Goal: Task Accomplishment & Management: Use online tool/utility

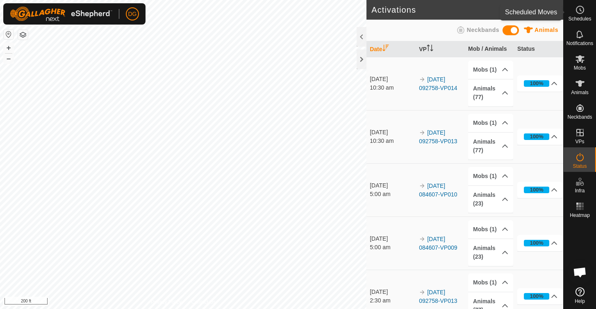
click at [580, 10] on icon at bounding box center [580, 10] width 10 height 10
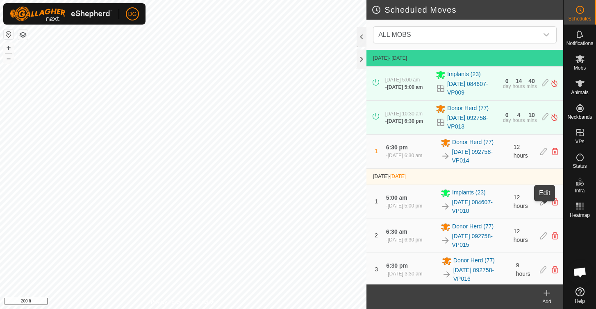
click at [544, 206] on icon at bounding box center [543, 201] width 7 height 7
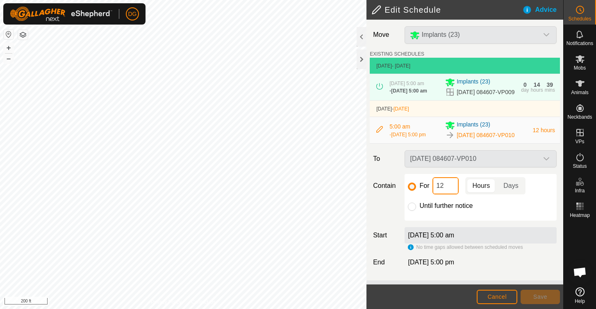
drag, startPoint x: 446, startPoint y: 199, endPoint x: 421, endPoint y: 201, distance: 24.2
click at [421, 195] on div "For 12 Hours Days" at bounding box center [480, 185] width 145 height 17
type input "24"
click at [540, 297] on span "Save" at bounding box center [540, 297] width 14 height 7
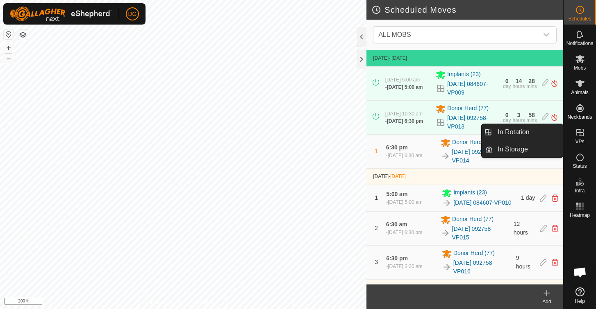
click at [512, 134] on link "In Rotation" at bounding box center [527, 132] width 70 height 16
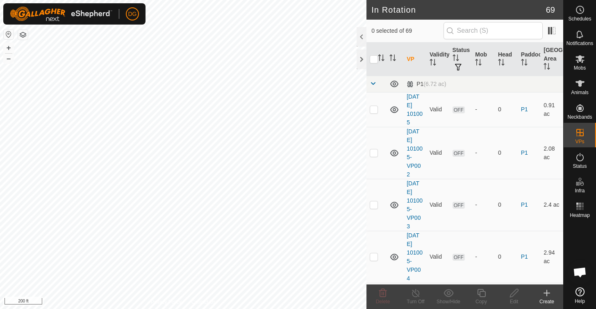
click at [546, 291] on icon at bounding box center [546, 293] width 0 height 6
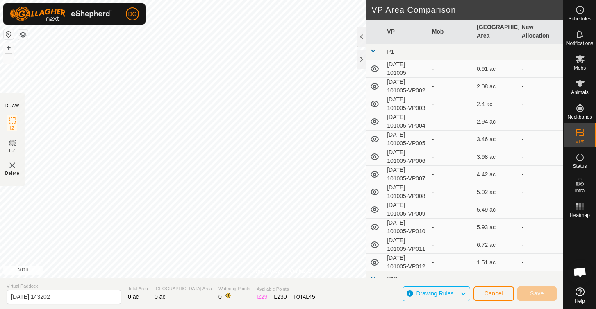
click at [496, 293] on span "Cancel" at bounding box center [493, 293] width 19 height 7
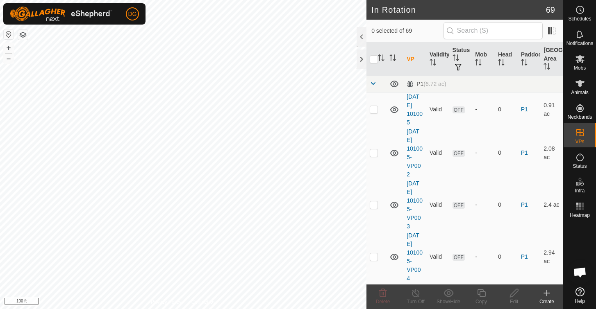
click at [545, 292] on icon at bounding box center [546, 293] width 10 height 10
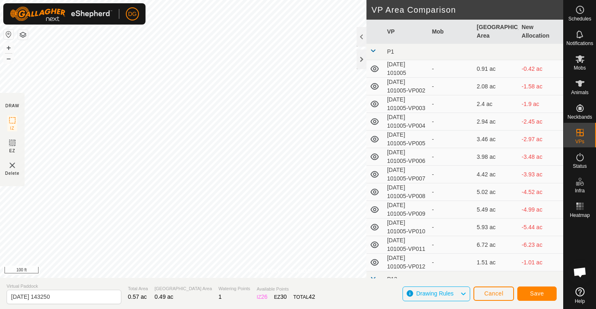
click at [535, 292] on span "Save" at bounding box center [537, 293] width 14 height 7
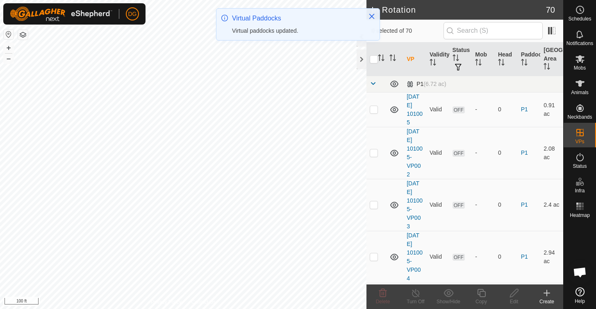
click at [372, 84] on span at bounding box center [372, 83] width 7 height 7
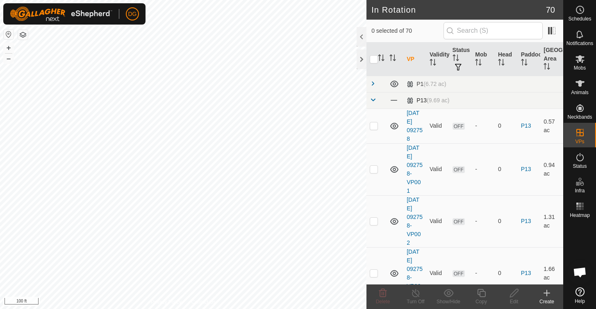
click at [373, 100] on span at bounding box center [372, 100] width 7 height 7
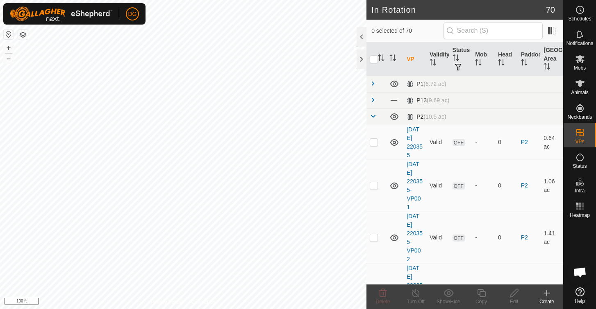
click at [375, 117] on span at bounding box center [372, 116] width 7 height 7
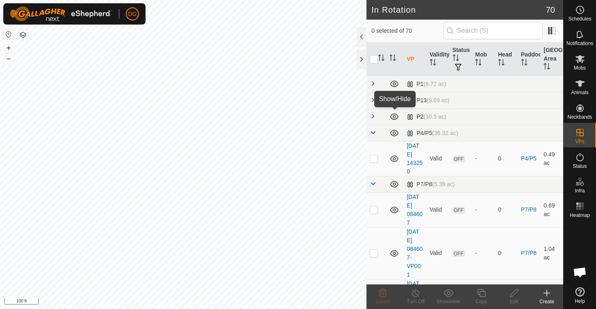
click at [394, 117] on icon at bounding box center [394, 117] width 10 height 10
click at [394, 84] on icon at bounding box center [394, 84] width 10 height 10
click at [371, 159] on p-checkbox at bounding box center [373, 158] width 8 height 7
checkbox input "true"
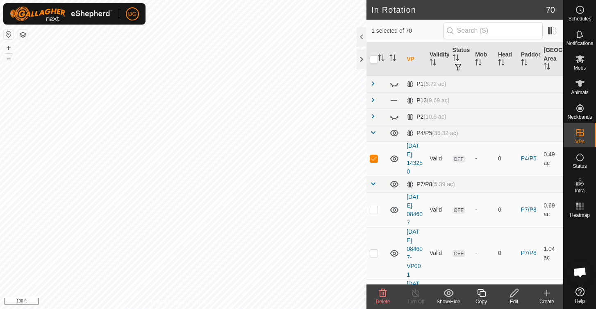
click at [511, 293] on icon at bounding box center [514, 293] width 10 height 10
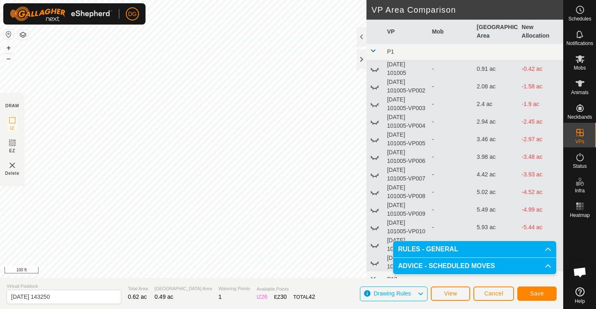
click at [535, 292] on span "Save" at bounding box center [537, 293] width 14 height 7
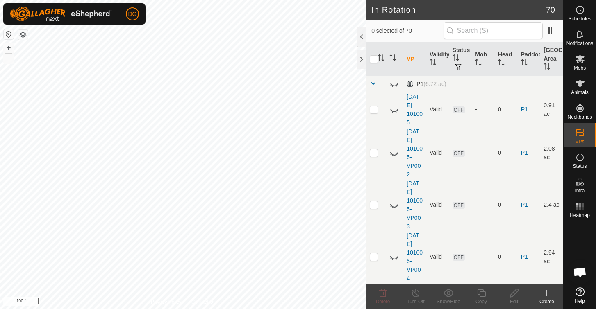
click at [372, 84] on span at bounding box center [372, 83] width 7 height 7
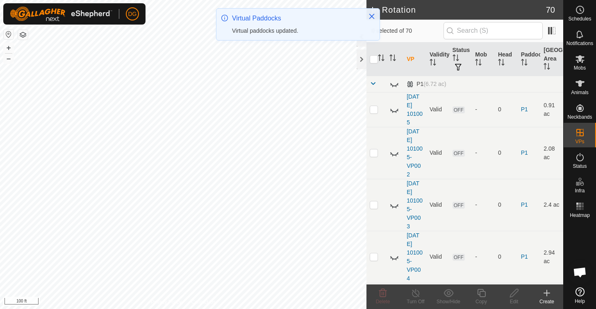
click at [372, 84] on span at bounding box center [372, 83] width 7 height 7
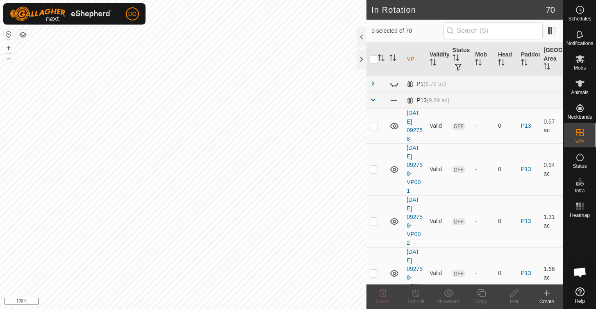
click at [372, 100] on span at bounding box center [372, 100] width 7 height 7
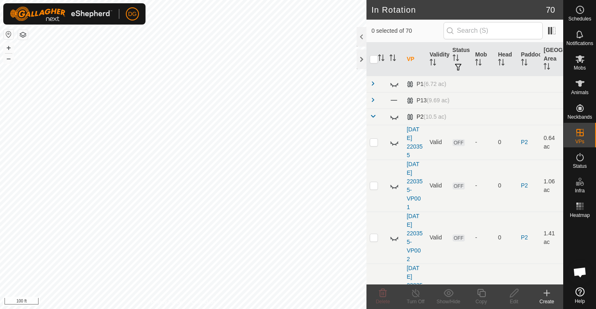
click at [372, 115] on span at bounding box center [372, 116] width 7 height 7
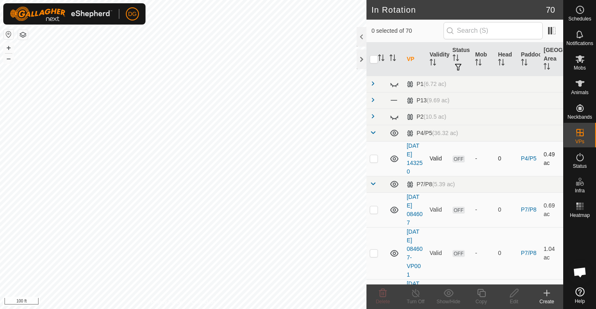
click at [375, 158] on p-checkbox at bounding box center [373, 158] width 8 height 7
checkbox input "true"
click at [482, 294] on icon at bounding box center [481, 293] width 10 height 10
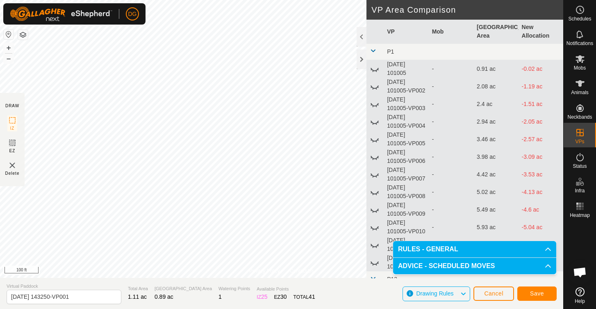
click at [538, 292] on span "Save" at bounding box center [537, 293] width 14 height 7
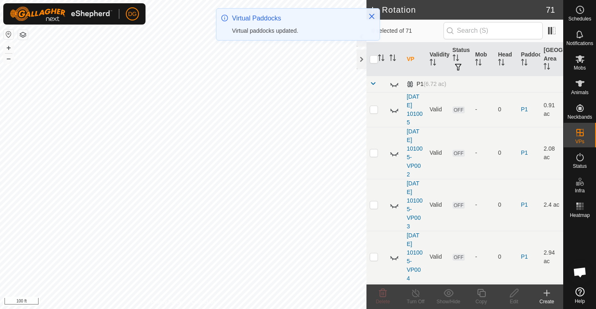
click at [373, 84] on span at bounding box center [372, 83] width 7 height 7
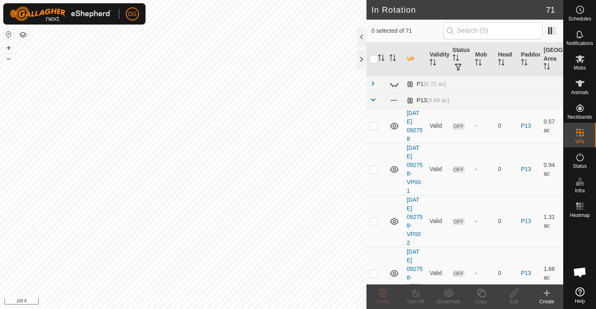
click at [372, 100] on span at bounding box center [372, 100] width 7 height 7
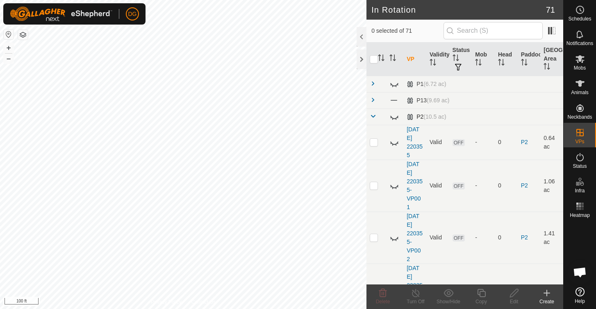
click at [372, 118] on span at bounding box center [372, 116] width 7 height 7
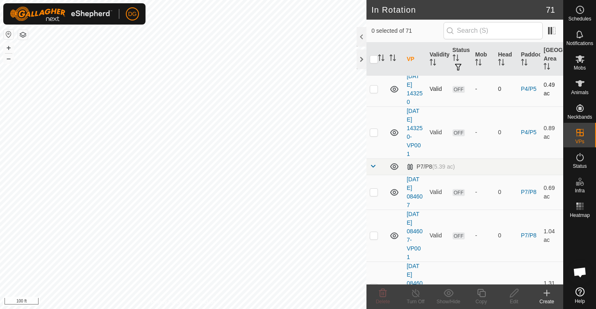
scroll to position [72, 0]
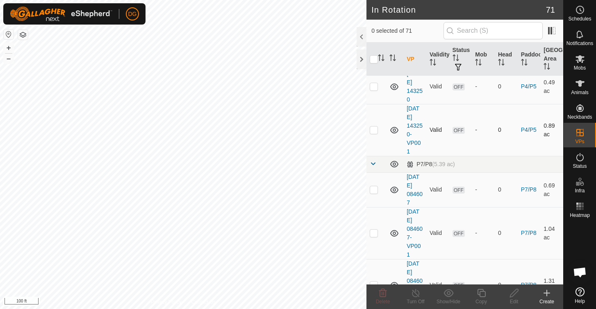
click at [373, 130] on p-checkbox at bounding box center [373, 130] width 8 height 7
checkbox input "true"
click at [482, 294] on icon at bounding box center [481, 293] width 10 height 10
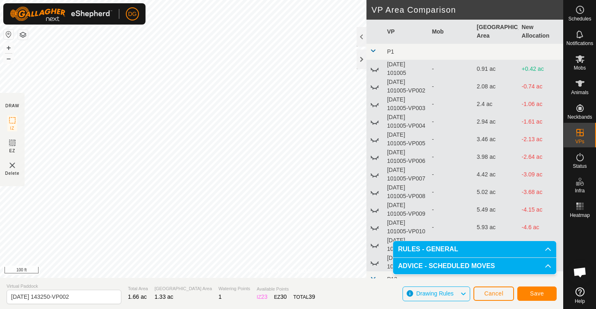
click at [530, 293] on span "Save" at bounding box center [537, 293] width 14 height 7
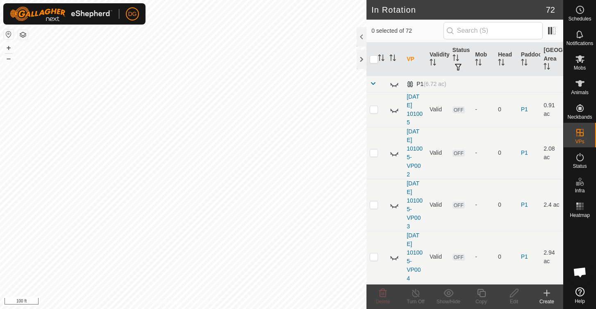
click at [373, 84] on span at bounding box center [372, 83] width 7 height 7
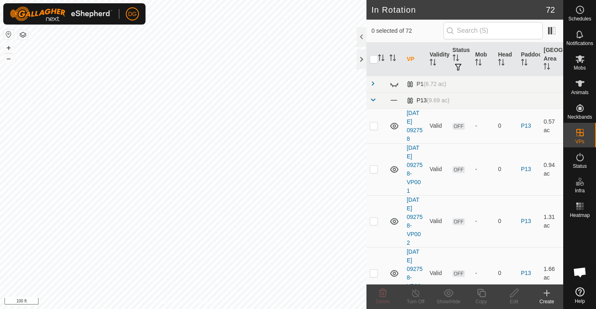
click at [373, 102] on span at bounding box center [372, 100] width 7 height 7
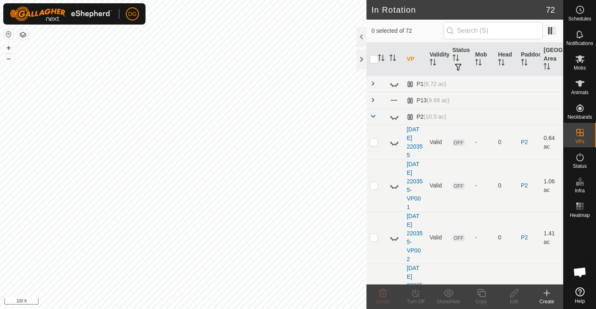
click at [372, 117] on span at bounding box center [372, 116] width 7 height 7
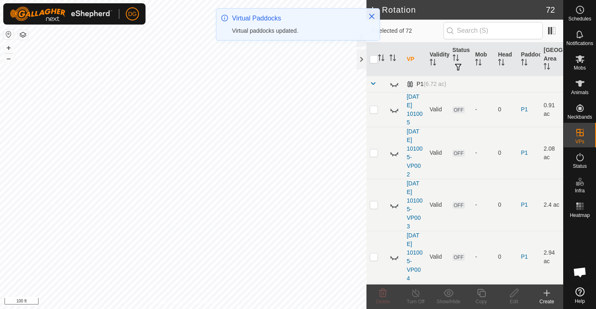
click at [371, 82] on span at bounding box center [372, 83] width 7 height 7
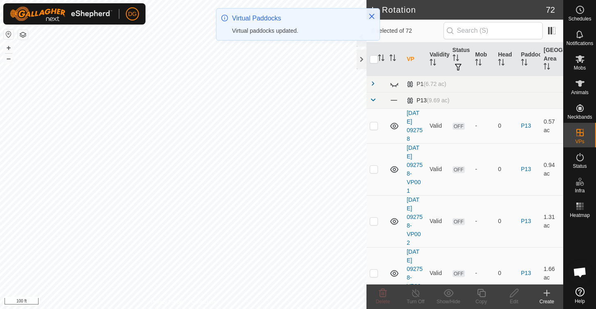
click at [371, 101] on span at bounding box center [372, 100] width 7 height 7
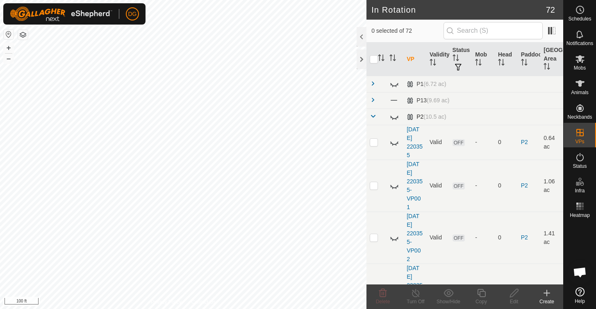
click at [373, 117] on span at bounding box center [372, 116] width 7 height 7
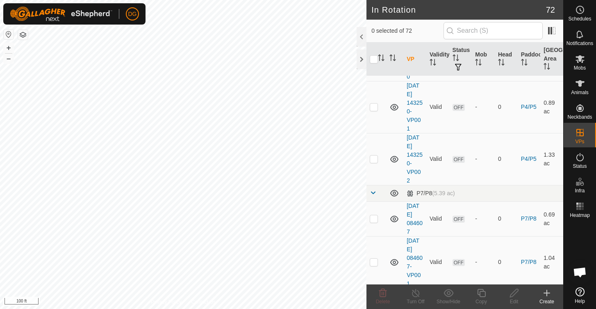
scroll to position [138, 0]
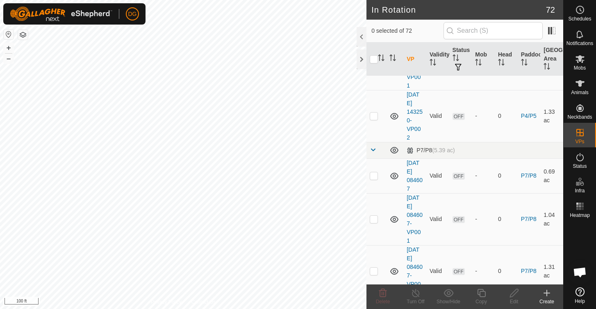
click at [373, 117] on p-checkbox at bounding box center [373, 116] width 8 height 7
checkbox input "true"
click at [482, 292] on icon at bounding box center [481, 293] width 8 height 8
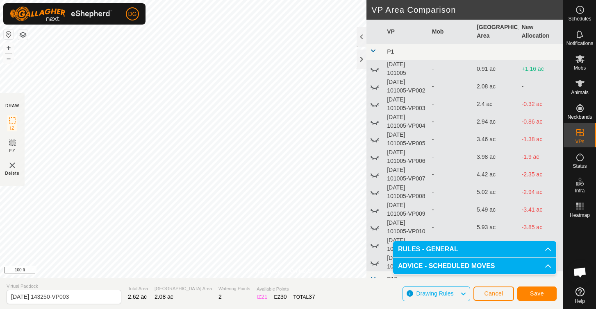
click at [534, 292] on span "Save" at bounding box center [537, 293] width 14 height 7
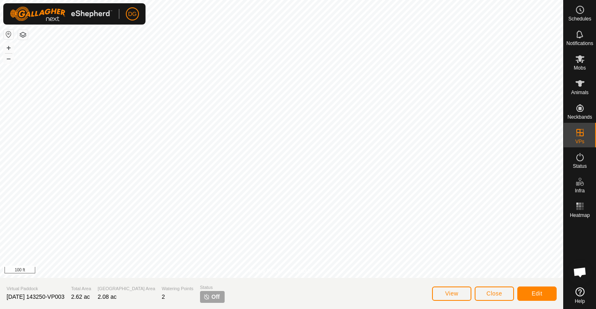
click at [492, 293] on span "Close" at bounding box center [494, 293] width 16 height 7
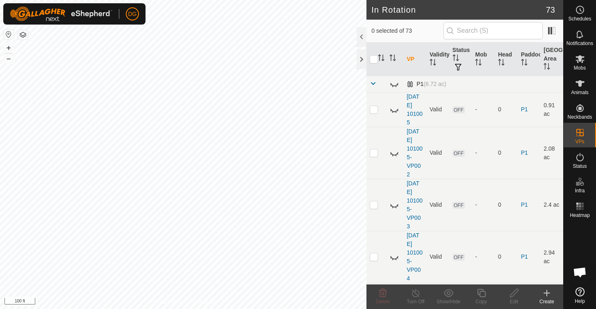
click at [374, 86] on span at bounding box center [372, 83] width 7 height 7
click at [372, 83] on span at bounding box center [372, 83] width 7 height 7
click at [373, 85] on span at bounding box center [372, 83] width 7 height 7
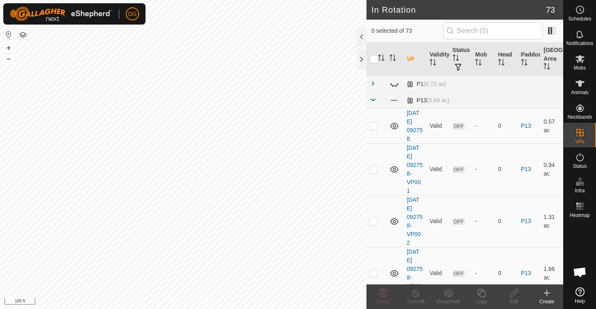
click at [374, 102] on span at bounding box center [372, 100] width 7 height 7
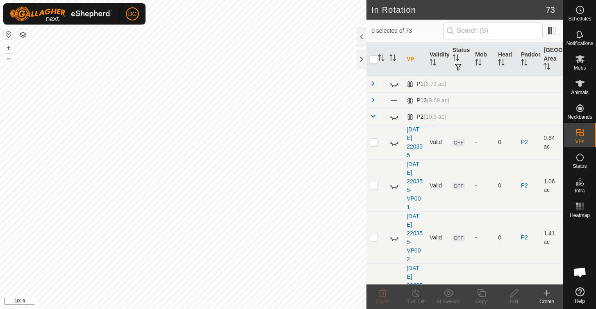
click at [373, 116] on span at bounding box center [372, 116] width 7 height 7
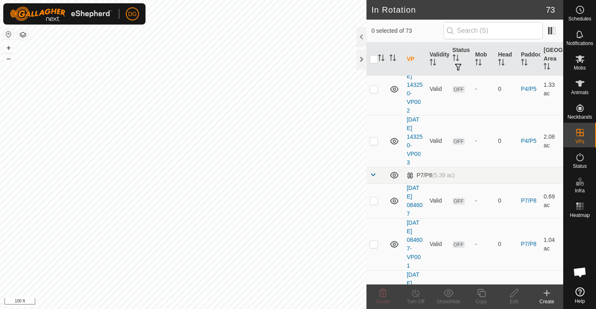
scroll to position [166, 0]
click at [374, 140] on p-checkbox at bounding box center [373, 140] width 8 height 7
checkbox input "true"
click at [481, 294] on icon at bounding box center [481, 293] width 10 height 10
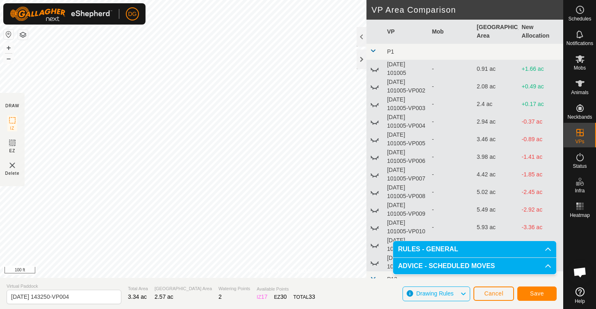
click at [540, 294] on span "Save" at bounding box center [537, 293] width 14 height 7
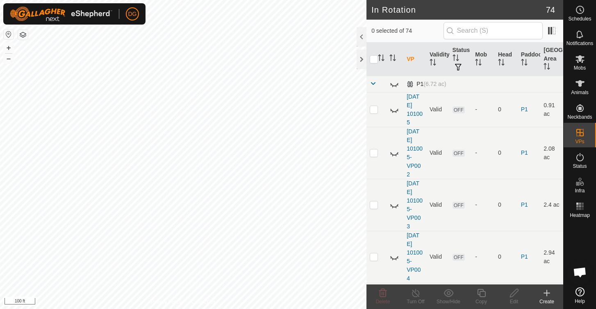
click at [372, 84] on span at bounding box center [372, 83] width 7 height 7
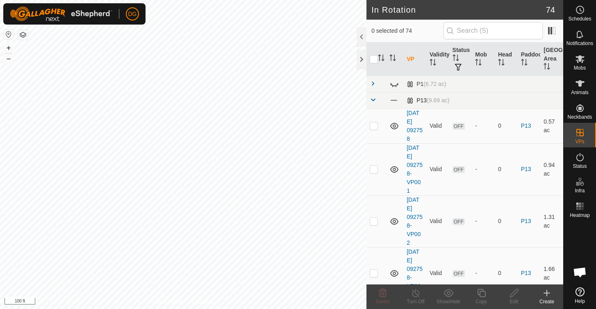
click at [372, 99] on span at bounding box center [372, 100] width 7 height 7
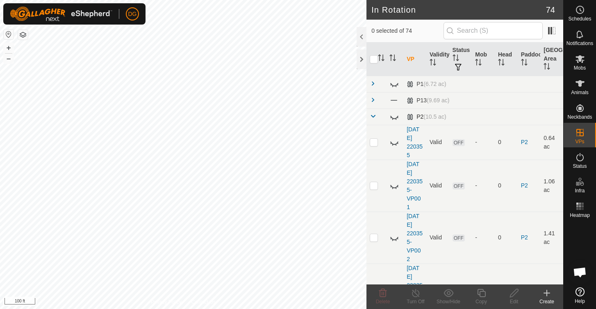
click at [374, 116] on span at bounding box center [372, 116] width 7 height 7
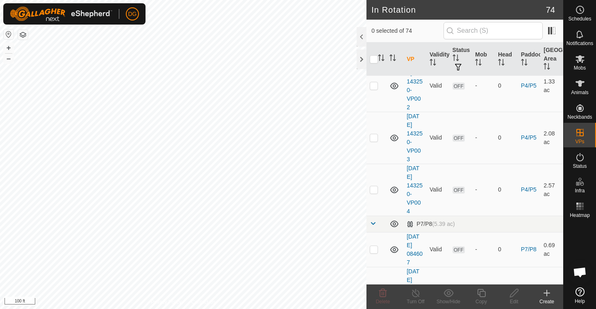
scroll to position [175, 0]
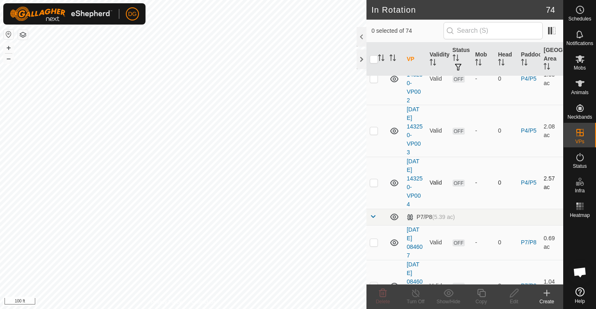
click at [372, 179] on p-checkbox at bounding box center [373, 182] width 8 height 7
checkbox input "true"
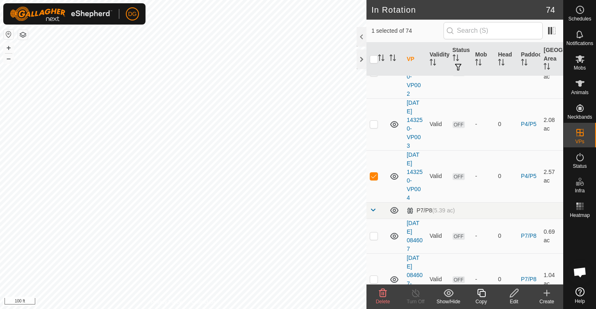
click at [483, 294] on icon at bounding box center [481, 293] width 10 height 10
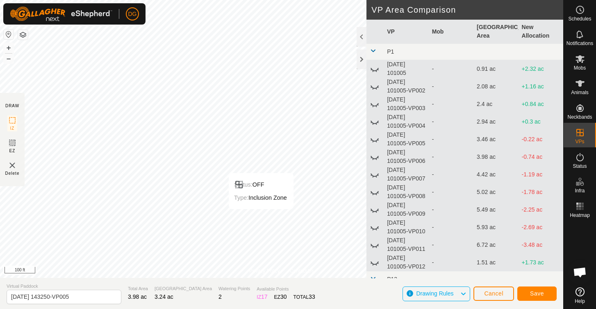
click at [540, 292] on span "Save" at bounding box center [537, 293] width 14 height 7
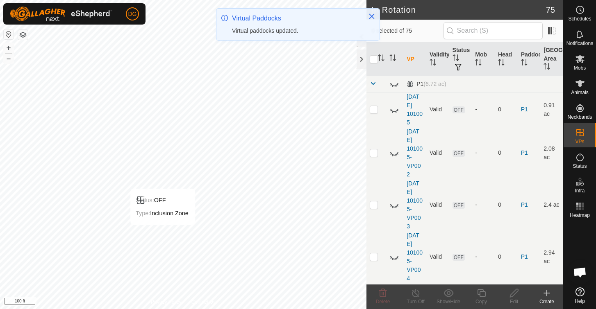
click at [373, 84] on span at bounding box center [372, 83] width 7 height 7
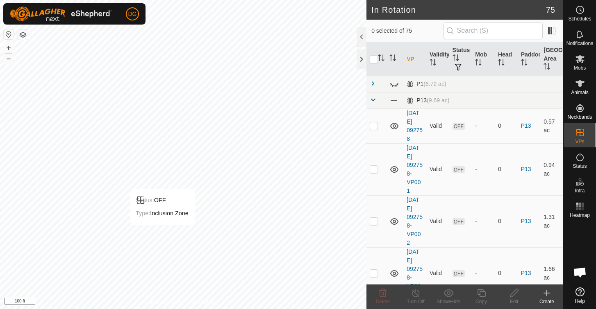
click at [373, 100] on span at bounding box center [372, 100] width 7 height 7
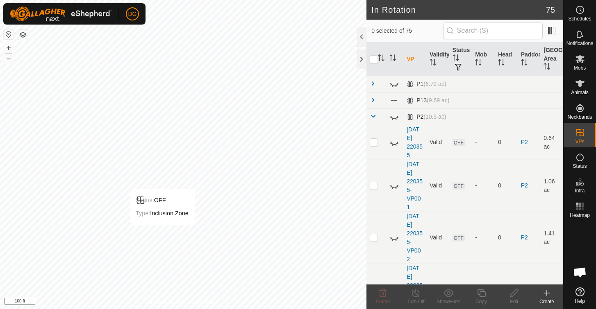
click at [373, 116] on span at bounding box center [372, 116] width 7 height 7
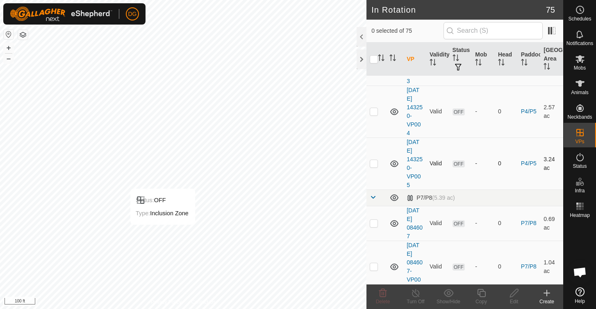
scroll to position [247, 0]
click at [375, 165] on p-checkbox at bounding box center [373, 163] width 8 height 7
checkbox input "true"
click at [480, 290] on icon at bounding box center [481, 293] width 8 height 8
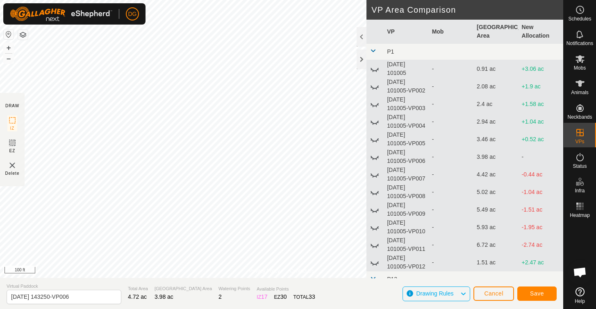
click at [537, 293] on span "Save" at bounding box center [537, 293] width 14 height 7
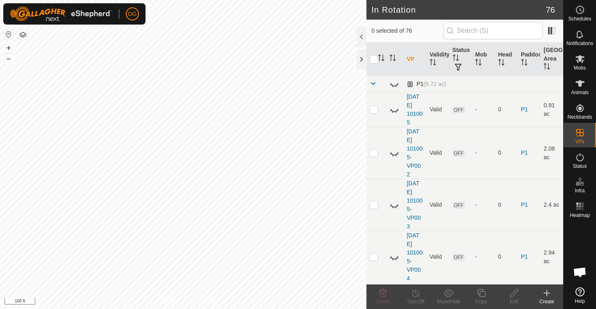
click at [373, 85] on div "DG Schedules Notifications Mobs Animals Neckbands VPs Status Infra Heatmap Help…" at bounding box center [298, 154] width 596 height 309
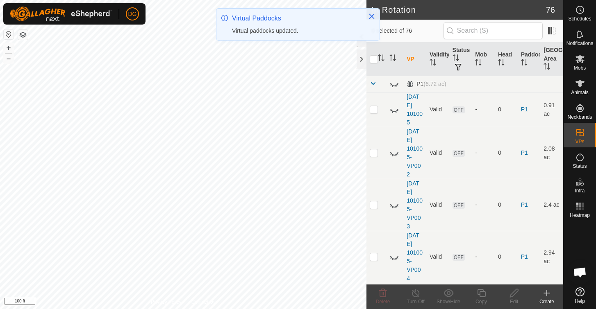
click at [373, 85] on span at bounding box center [372, 83] width 7 height 7
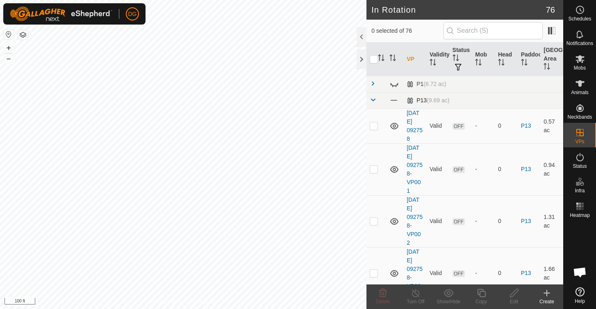
click at [372, 102] on span at bounding box center [372, 100] width 7 height 7
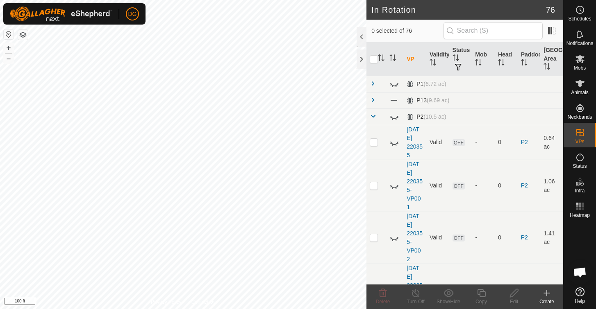
click at [372, 118] on span at bounding box center [372, 116] width 7 height 7
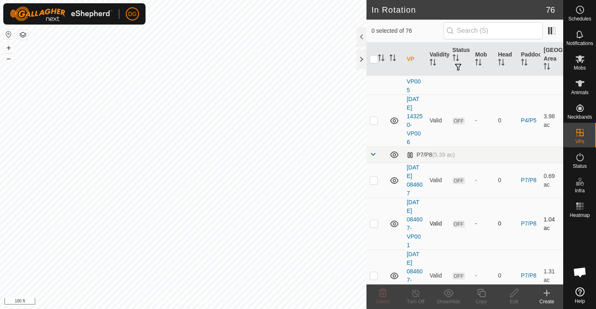
scroll to position [351, 0]
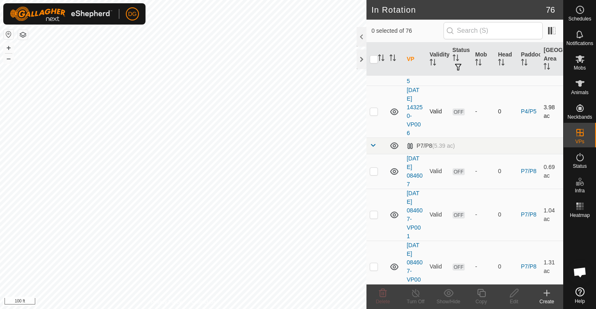
click at [374, 112] on p-checkbox at bounding box center [373, 111] width 8 height 7
checkbox input "true"
click at [483, 294] on icon at bounding box center [481, 293] width 10 height 10
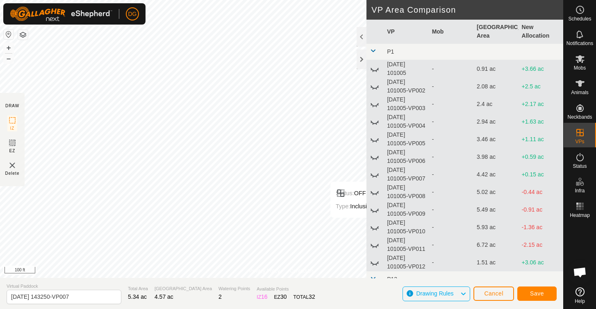
click at [539, 291] on span "Save" at bounding box center [537, 293] width 14 height 7
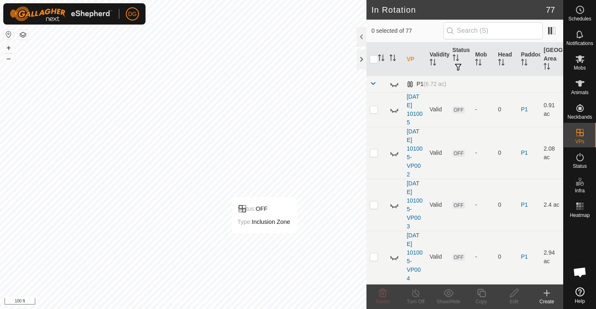
click at [372, 84] on span at bounding box center [372, 83] width 7 height 7
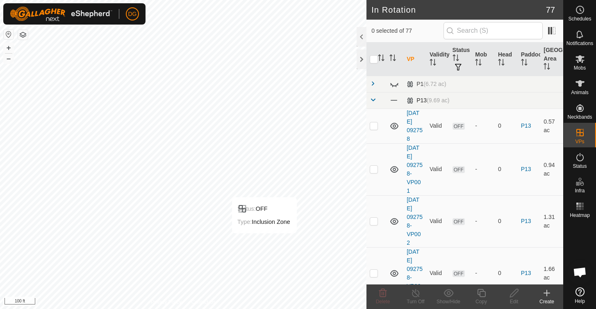
click at [372, 100] on span at bounding box center [372, 100] width 7 height 7
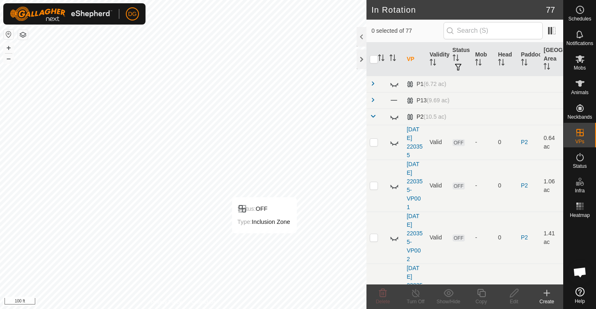
click at [373, 118] on span at bounding box center [372, 116] width 7 height 7
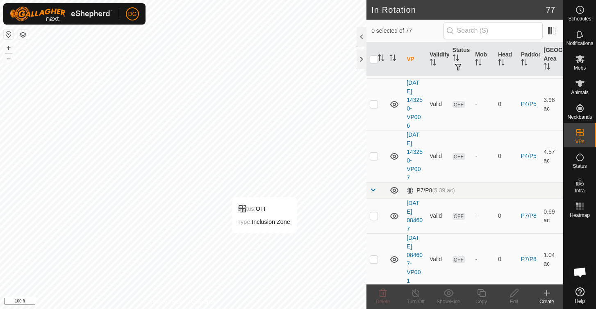
scroll to position [360, 0]
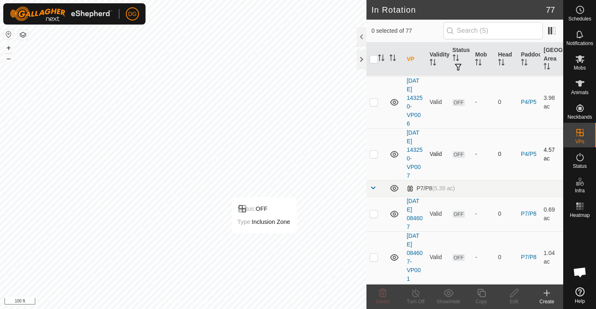
click at [374, 156] on p-checkbox at bounding box center [373, 154] width 8 height 7
checkbox input "true"
click at [483, 290] on icon at bounding box center [481, 293] width 8 height 8
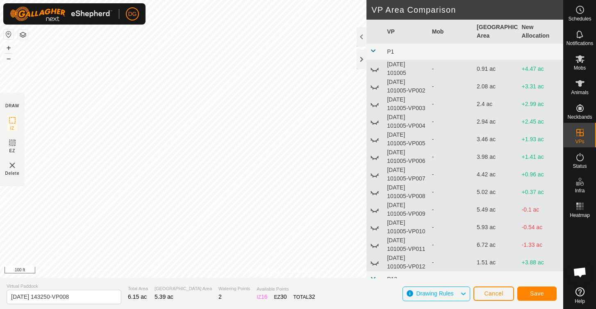
click at [535, 292] on span "Save" at bounding box center [537, 293] width 14 height 7
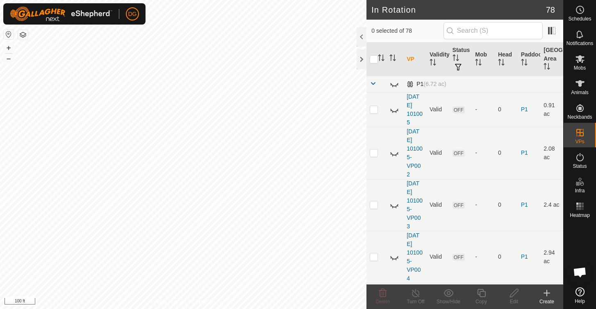
click at [373, 84] on span at bounding box center [372, 83] width 7 height 7
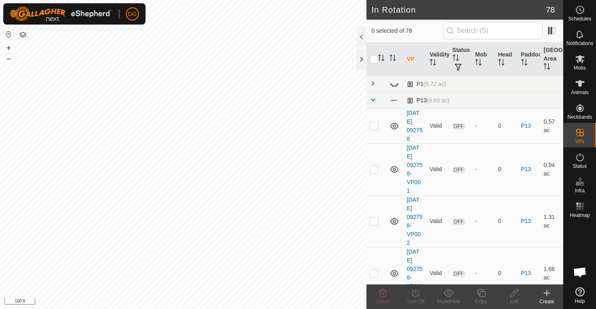
click at [373, 100] on span at bounding box center [372, 100] width 7 height 7
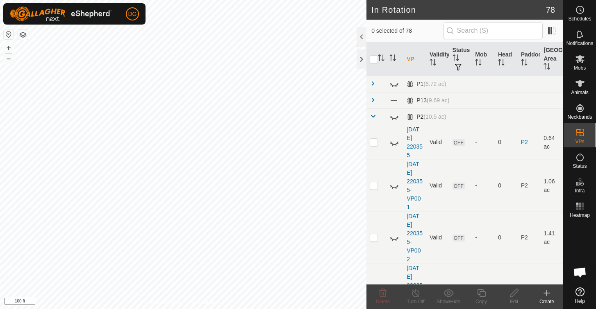
click at [372, 117] on span at bounding box center [372, 116] width 7 height 7
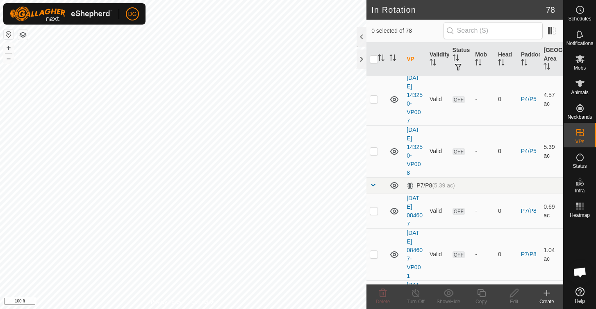
scroll to position [415, 0]
click at [376, 152] on p-checkbox at bounding box center [373, 150] width 8 height 7
checkbox input "true"
click at [481, 292] on icon at bounding box center [481, 293] width 8 height 8
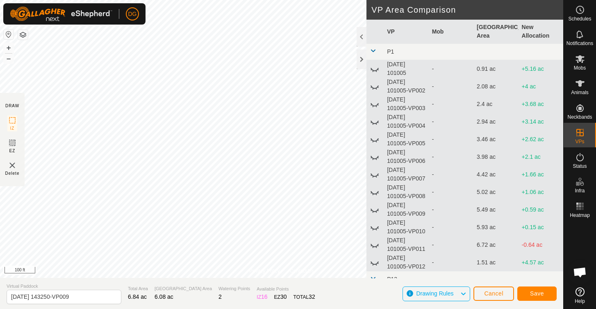
click at [538, 294] on span "Save" at bounding box center [537, 293] width 14 height 7
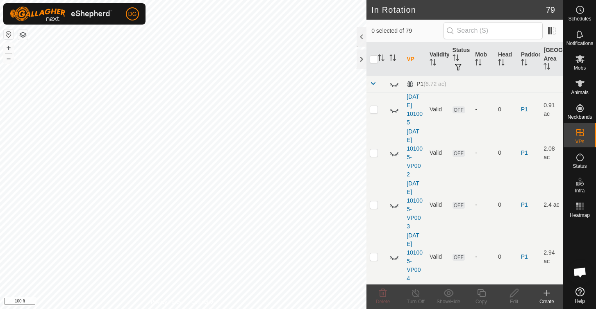
click at [373, 82] on span at bounding box center [372, 83] width 7 height 7
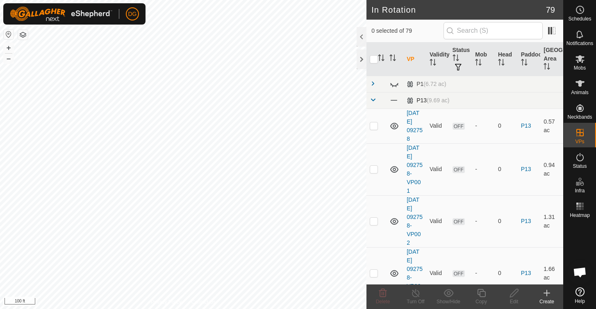
click at [373, 101] on span at bounding box center [372, 100] width 7 height 7
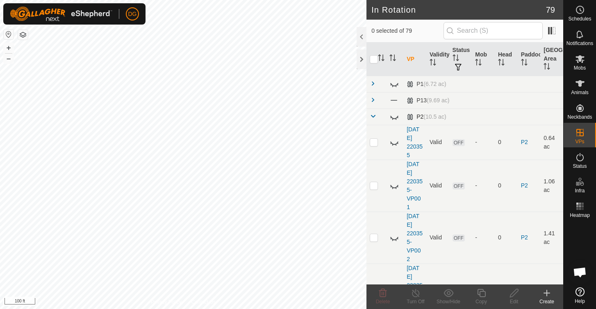
click at [374, 116] on span at bounding box center [372, 116] width 7 height 7
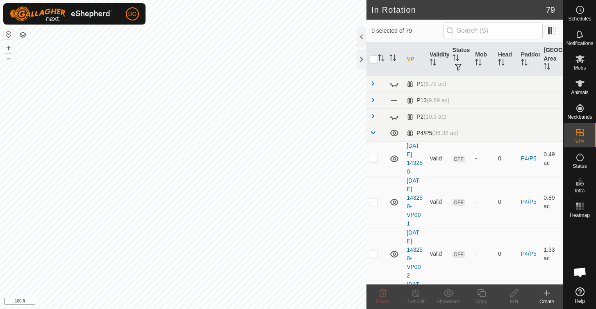
click at [372, 135] on span at bounding box center [372, 132] width 7 height 7
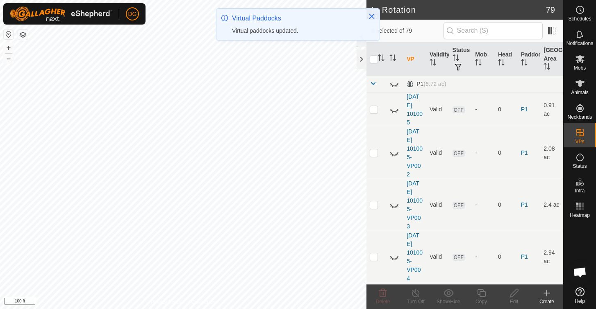
click at [372, 84] on span at bounding box center [372, 83] width 7 height 7
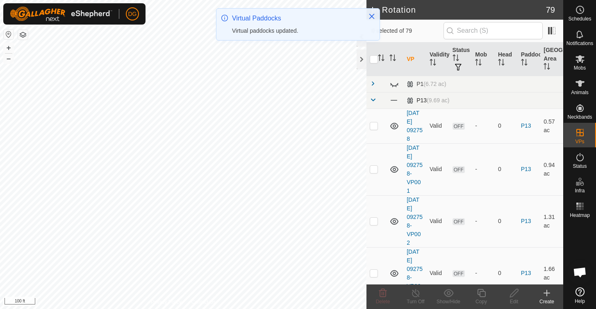
click at [373, 100] on span at bounding box center [372, 100] width 7 height 7
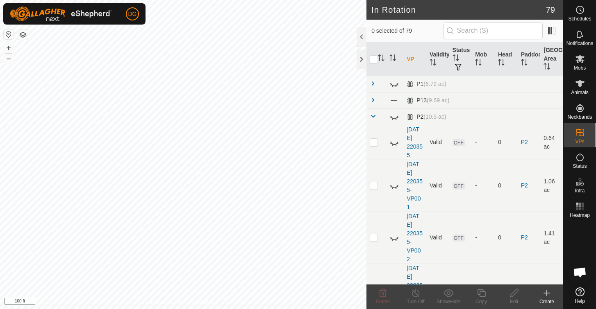
click at [372, 116] on span at bounding box center [372, 116] width 7 height 7
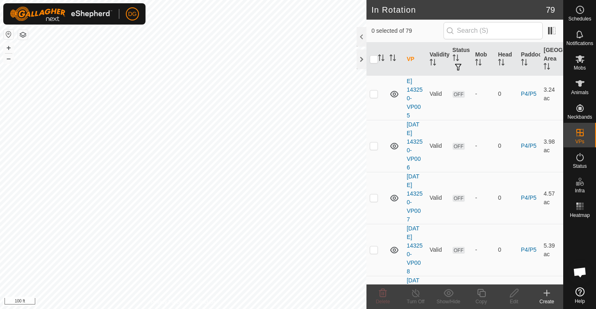
scroll to position [330, 0]
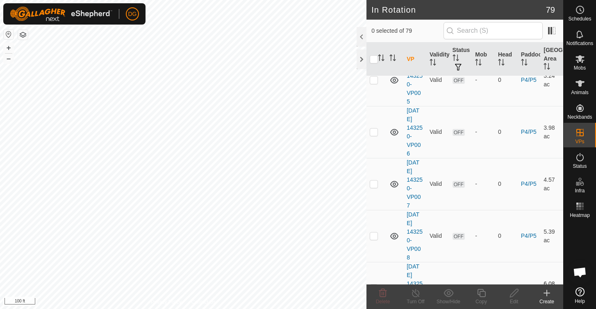
click at [374, 285] on p-checkbox at bounding box center [373, 288] width 8 height 7
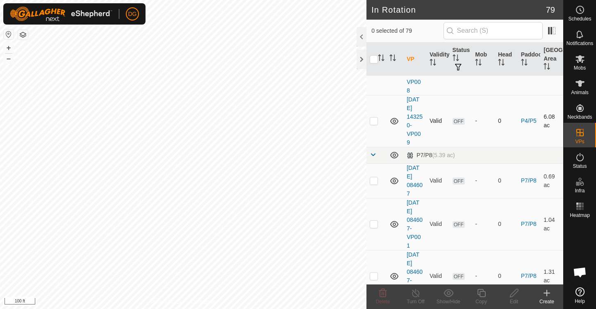
checkbox input "true"
click at [480, 293] on icon at bounding box center [481, 293] width 10 height 10
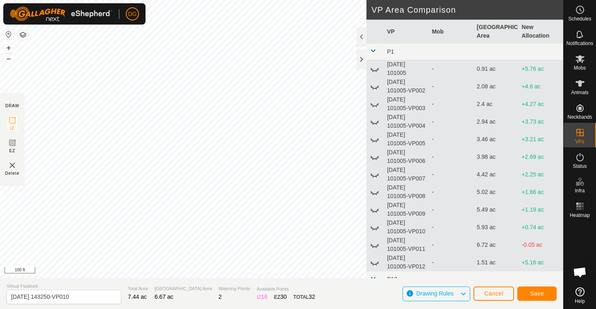
click at [540, 293] on span "Save" at bounding box center [537, 293] width 14 height 7
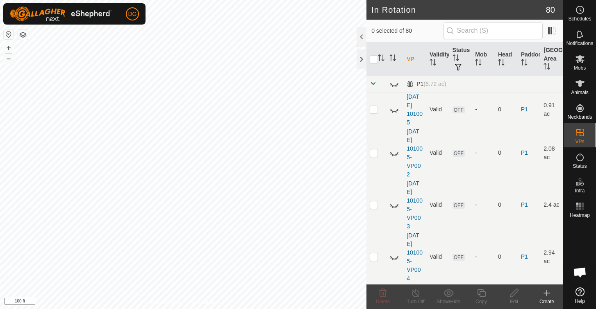
click at [372, 83] on span at bounding box center [372, 83] width 7 height 7
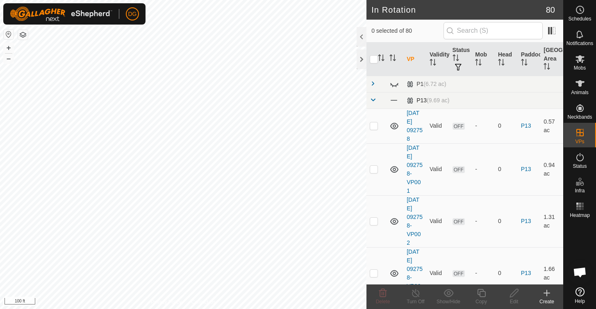
click at [373, 100] on span at bounding box center [372, 100] width 7 height 7
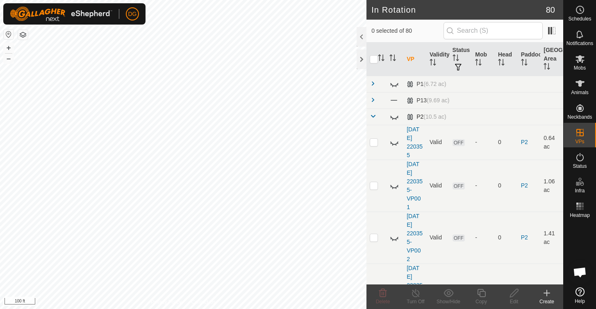
click at [373, 118] on span at bounding box center [372, 116] width 7 height 7
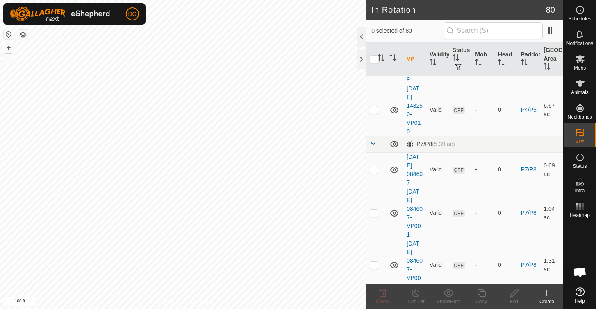
scroll to position [573, 0]
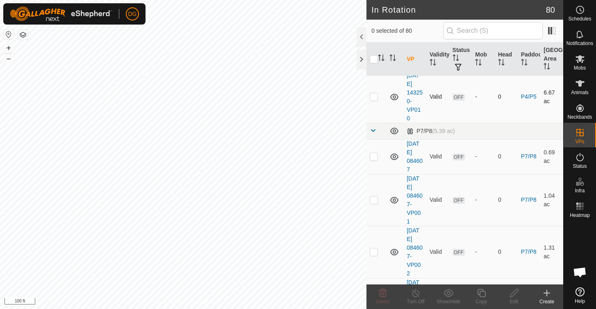
click at [374, 97] on p-checkbox at bounding box center [373, 96] width 8 height 7
checkbox input "true"
click at [482, 294] on icon at bounding box center [481, 293] width 10 height 10
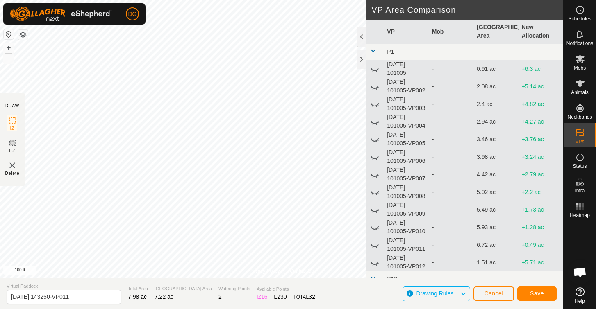
click at [539, 292] on span "Save" at bounding box center [537, 293] width 14 height 7
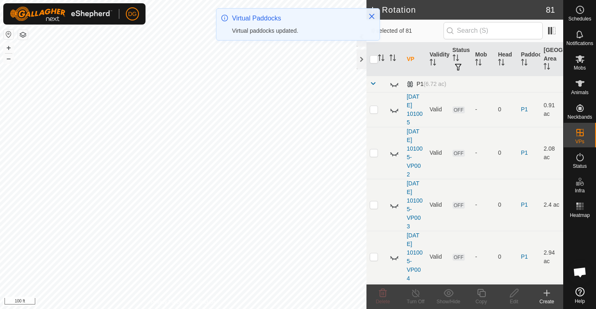
click at [373, 84] on span at bounding box center [372, 83] width 7 height 7
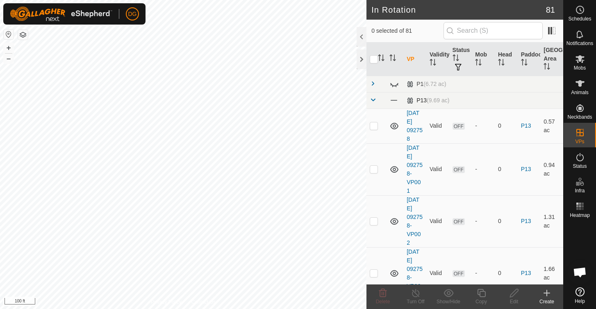
click at [372, 102] on span at bounding box center [372, 100] width 7 height 7
click at [372, 101] on span at bounding box center [372, 100] width 7 height 7
click at [372, 99] on span at bounding box center [372, 100] width 7 height 7
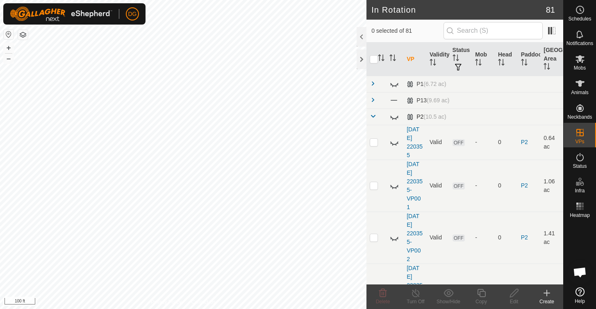
click at [372, 116] on span at bounding box center [372, 116] width 7 height 7
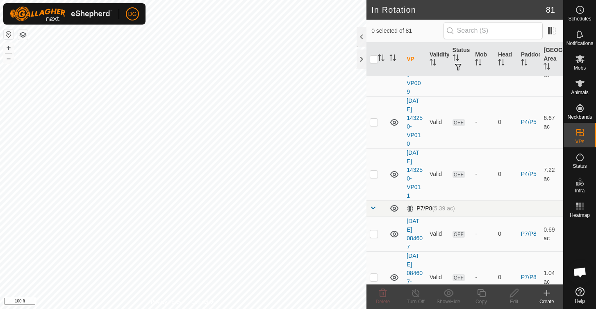
scroll to position [546, 0]
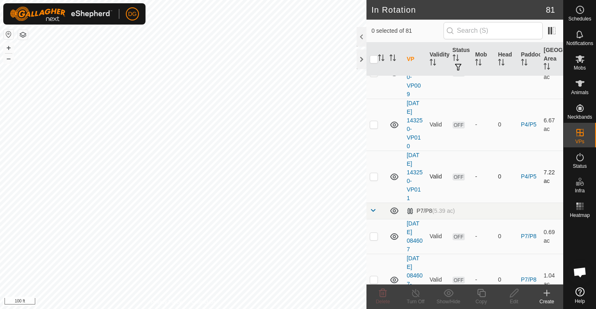
click at [374, 176] on p-checkbox at bounding box center [373, 176] width 8 height 7
checkbox input "true"
click at [483, 295] on icon at bounding box center [481, 293] width 10 height 10
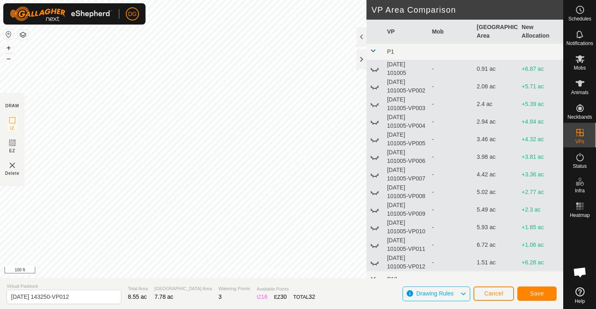
click at [539, 294] on span "Save" at bounding box center [537, 293] width 14 height 7
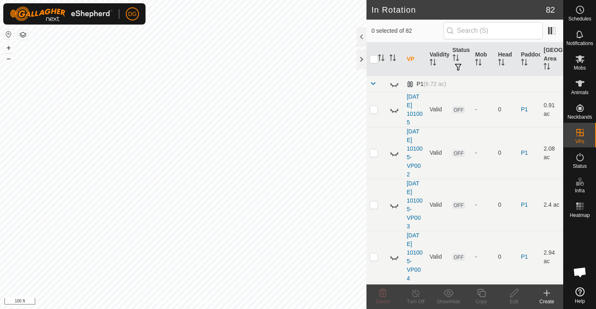
click at [373, 83] on span at bounding box center [372, 83] width 7 height 7
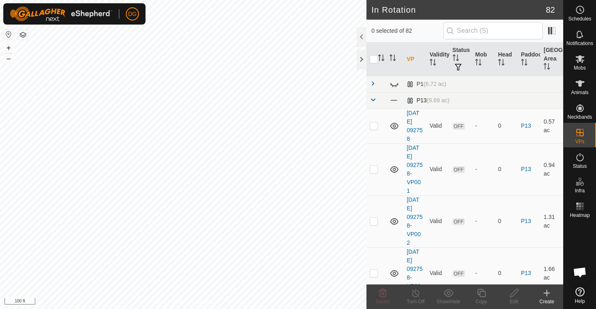
click at [374, 100] on span at bounding box center [372, 100] width 7 height 7
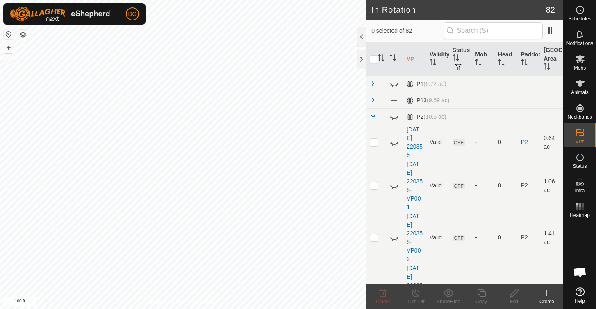
click at [373, 116] on span at bounding box center [372, 116] width 7 height 7
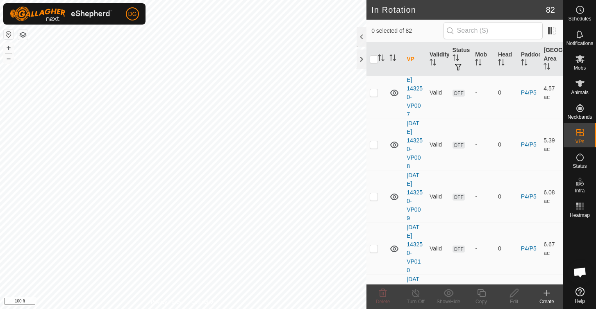
scroll to position [535, 0]
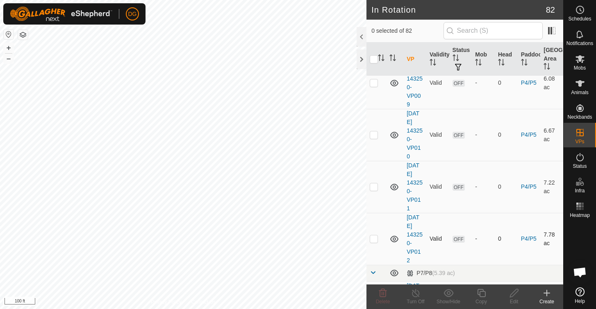
click at [374, 236] on p-checkbox at bounding box center [373, 239] width 8 height 7
checkbox input "true"
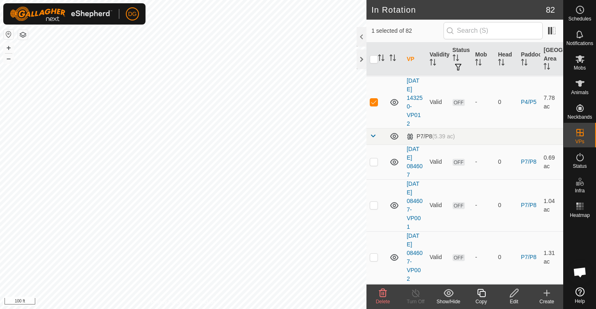
click at [480, 292] on icon at bounding box center [481, 293] width 10 height 10
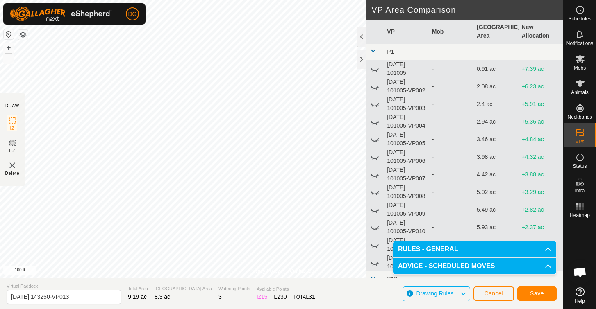
click at [532, 293] on span "Save" at bounding box center [537, 293] width 14 height 7
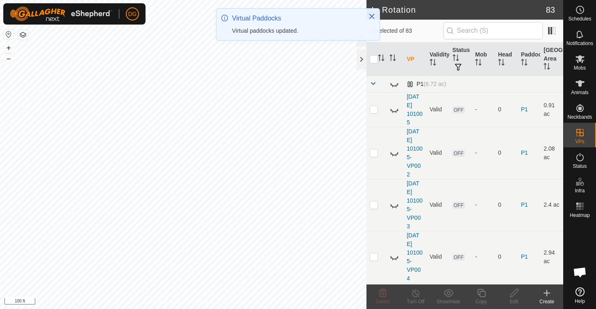
click at [372, 85] on span at bounding box center [372, 83] width 7 height 7
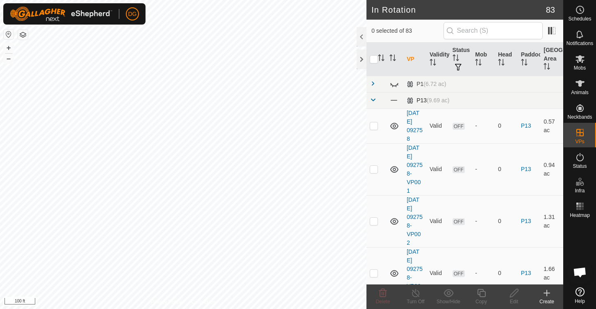
click at [372, 101] on span at bounding box center [372, 100] width 7 height 7
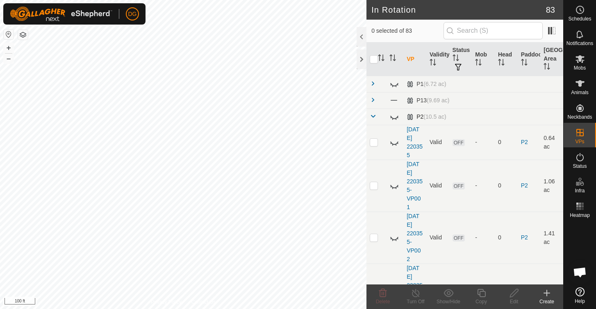
click at [373, 117] on span at bounding box center [372, 116] width 7 height 7
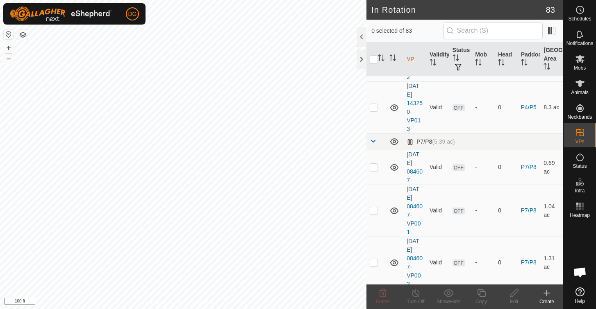
scroll to position [718, 0]
click at [374, 109] on p-checkbox at bounding box center [373, 108] width 8 height 7
checkbox input "true"
click at [480, 292] on icon at bounding box center [481, 293] width 8 height 8
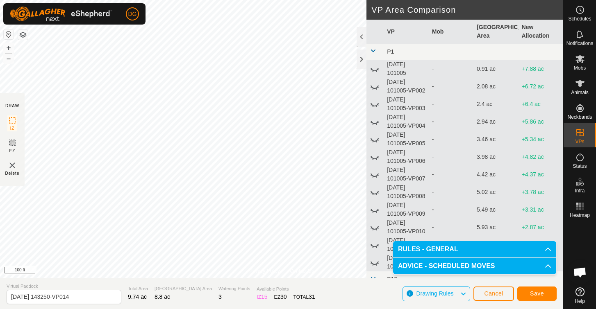
click at [541, 292] on span "Save" at bounding box center [537, 293] width 14 height 7
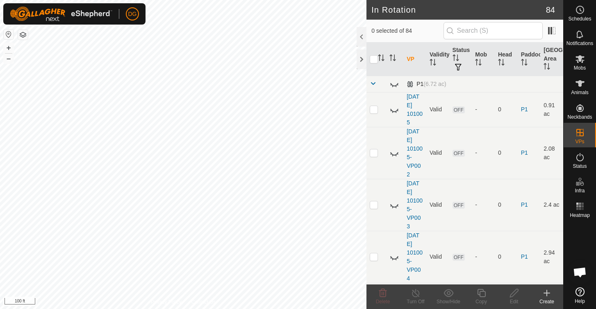
click at [372, 84] on span at bounding box center [372, 83] width 7 height 7
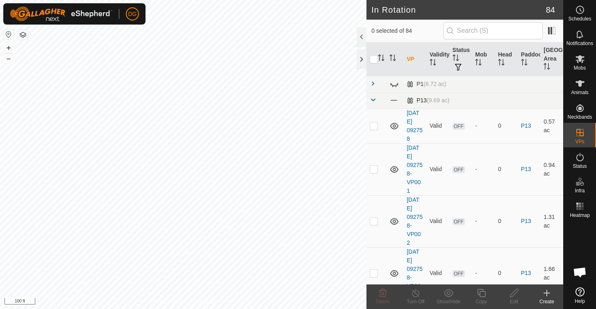
click at [373, 100] on span at bounding box center [372, 100] width 7 height 7
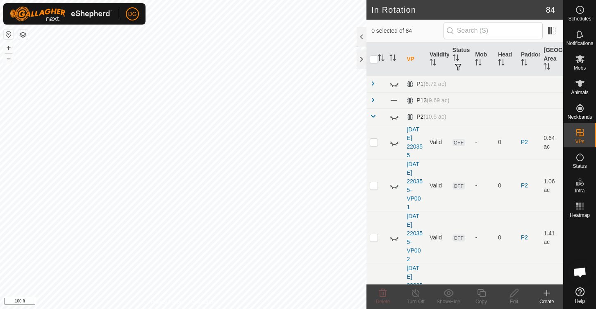
click at [373, 117] on span at bounding box center [372, 116] width 7 height 7
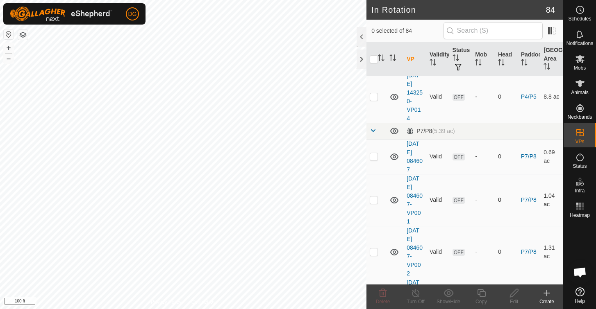
scroll to position [782, 0]
click at [374, 97] on p-checkbox at bounding box center [373, 96] width 8 height 7
checkbox input "true"
click at [480, 291] on icon at bounding box center [481, 293] width 10 height 10
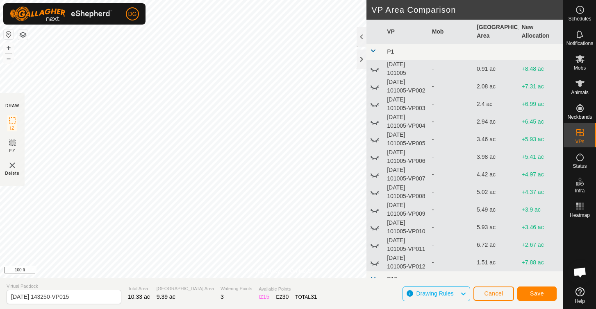
click at [538, 290] on span "Save" at bounding box center [537, 293] width 14 height 7
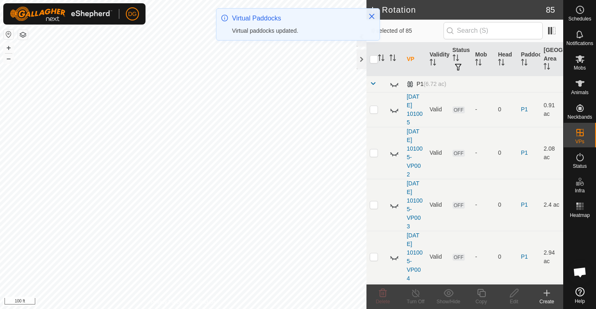
click at [372, 84] on span at bounding box center [372, 83] width 7 height 7
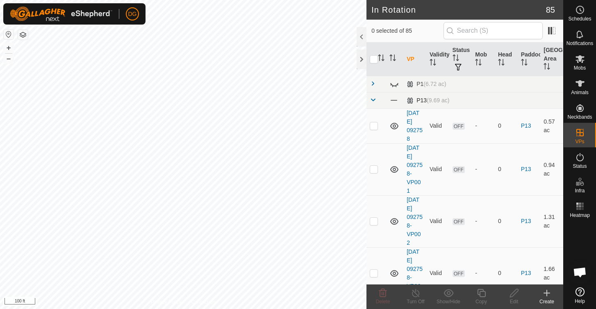
click at [372, 101] on span at bounding box center [372, 100] width 7 height 7
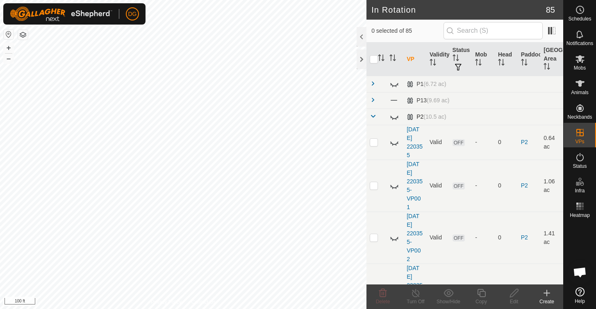
click at [373, 117] on span at bounding box center [372, 116] width 7 height 7
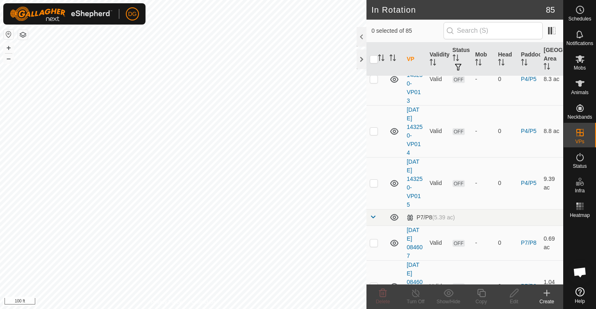
scroll to position [748, 0]
click at [376, 182] on p-checkbox at bounding box center [373, 182] width 8 height 7
checkbox input "true"
click at [482, 291] on icon at bounding box center [481, 293] width 8 height 8
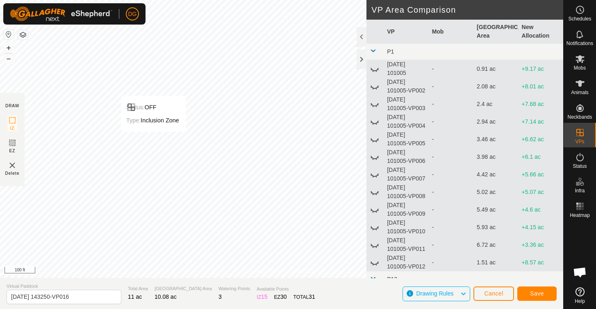
click at [536, 292] on span "Save" at bounding box center [537, 293] width 14 height 7
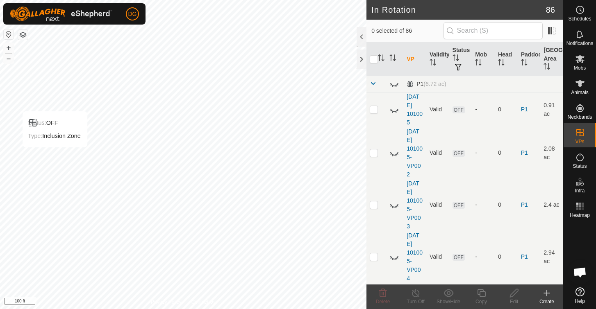
click at [373, 84] on span at bounding box center [372, 83] width 7 height 7
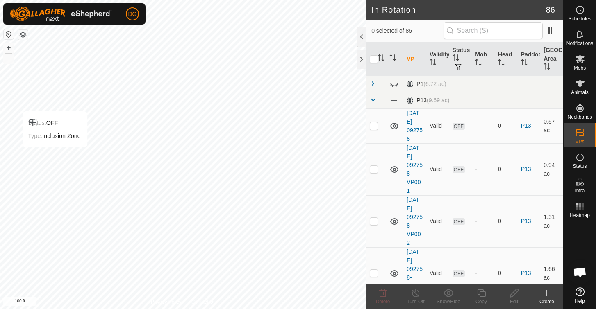
click at [373, 100] on span at bounding box center [372, 100] width 7 height 7
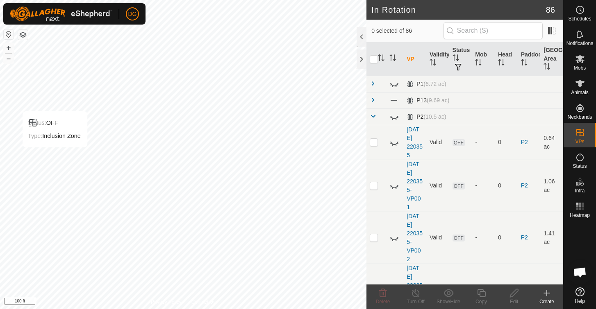
click at [373, 116] on span at bounding box center [372, 116] width 7 height 7
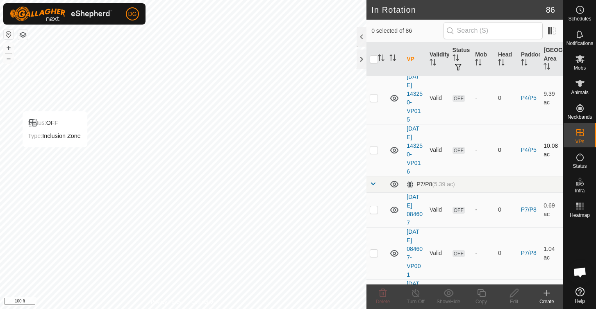
scroll to position [830, 0]
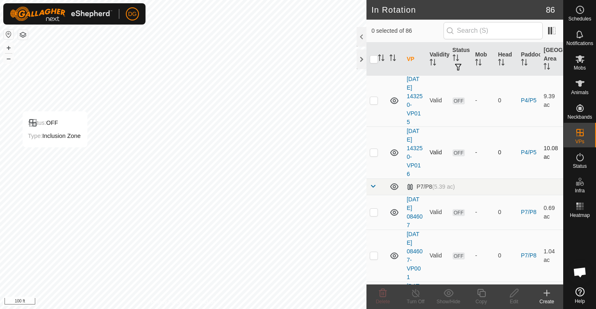
click at [373, 152] on p-checkbox at bounding box center [373, 152] width 8 height 7
checkbox input "true"
click at [482, 292] on icon at bounding box center [481, 293] width 8 height 8
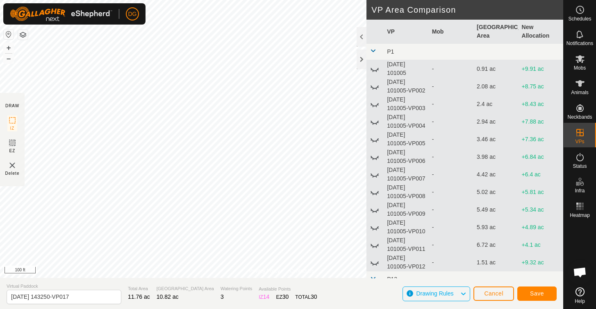
click at [536, 293] on span "Save" at bounding box center [537, 293] width 14 height 7
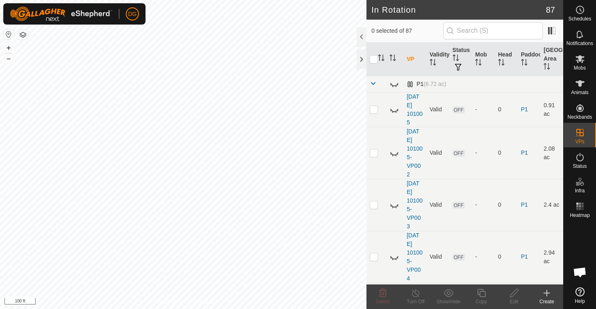
click at [372, 82] on span at bounding box center [372, 83] width 7 height 7
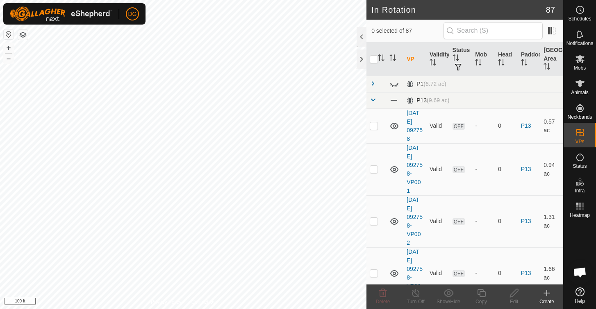
click at [373, 100] on span at bounding box center [372, 100] width 7 height 7
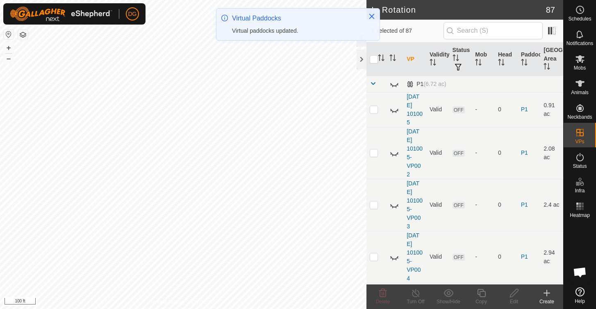
click at [372, 84] on span at bounding box center [372, 83] width 7 height 7
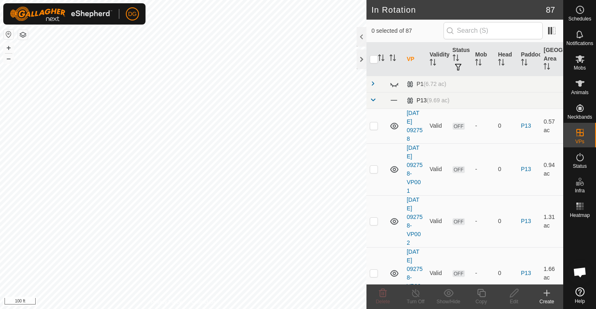
click at [373, 101] on span at bounding box center [372, 100] width 7 height 7
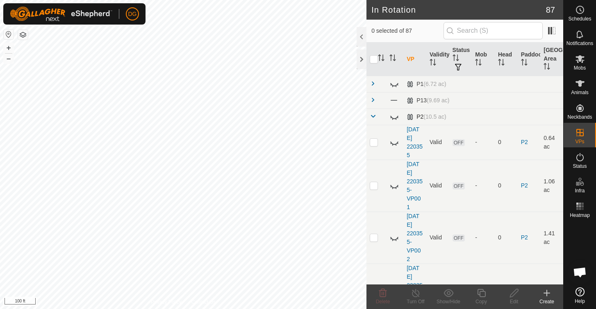
click at [373, 116] on span at bounding box center [372, 116] width 7 height 7
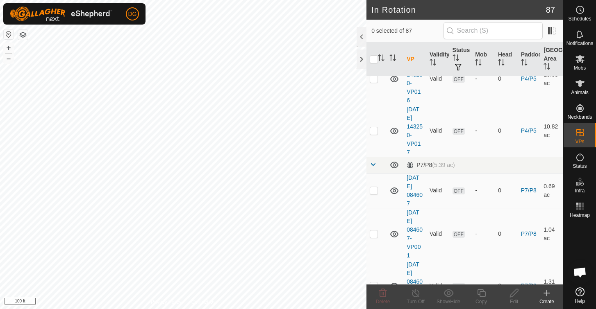
scroll to position [904, 0]
click at [374, 131] on p-checkbox at bounding box center [373, 130] width 8 height 7
checkbox input "true"
click at [480, 295] on icon at bounding box center [481, 293] width 10 height 10
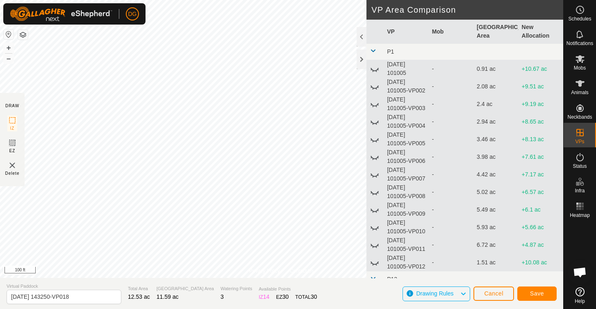
click at [537, 294] on span "Save" at bounding box center [537, 293] width 14 height 7
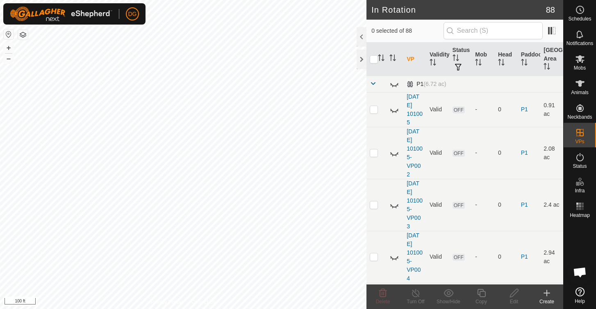
click at [374, 84] on span at bounding box center [372, 83] width 7 height 7
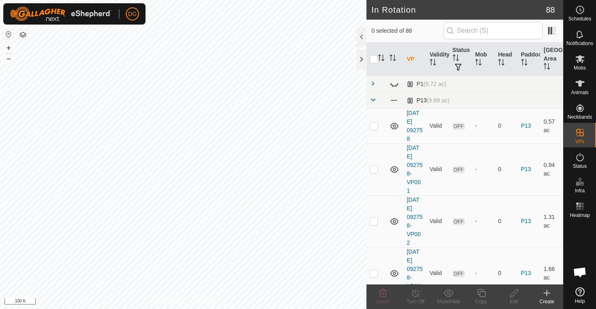
click at [372, 101] on span at bounding box center [372, 100] width 7 height 7
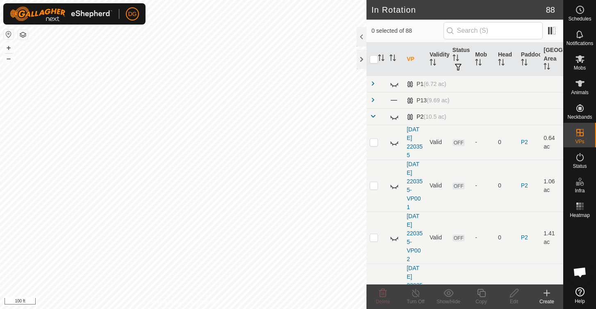
click at [372, 115] on span at bounding box center [372, 116] width 7 height 7
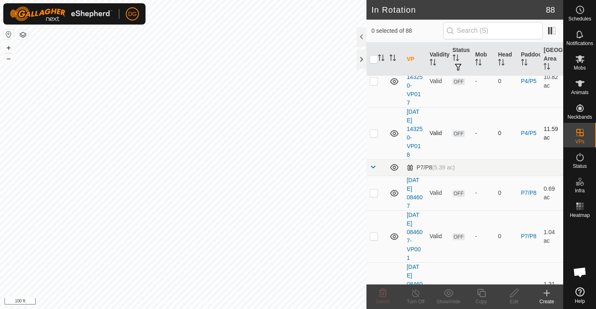
scroll to position [951, 0]
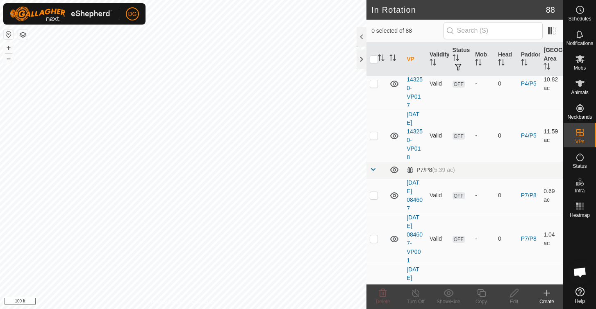
click at [376, 136] on p-checkbox at bounding box center [373, 135] width 8 height 7
checkbox input "true"
click at [483, 292] on icon at bounding box center [481, 293] width 10 height 10
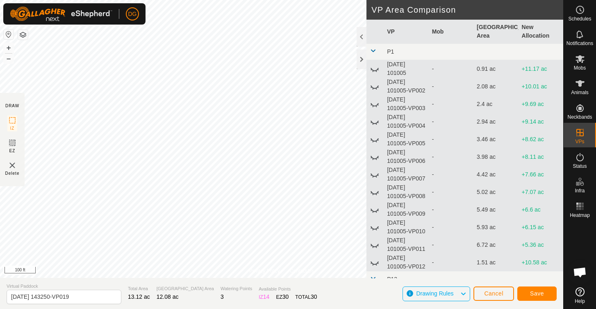
click at [530, 292] on span "Save" at bounding box center [537, 293] width 14 height 7
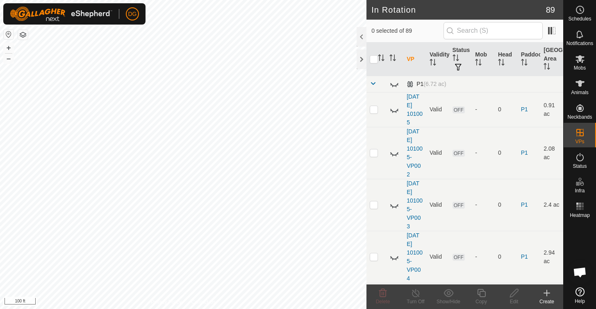
click at [372, 84] on span at bounding box center [372, 83] width 7 height 7
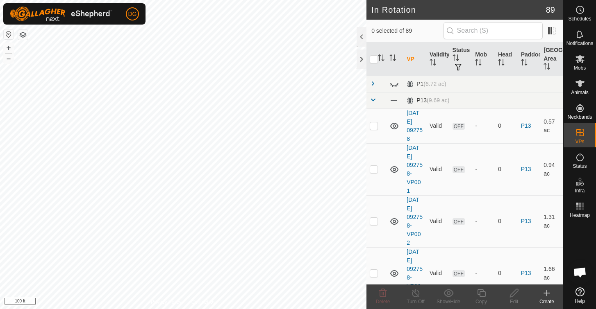
click at [373, 101] on span at bounding box center [372, 100] width 7 height 7
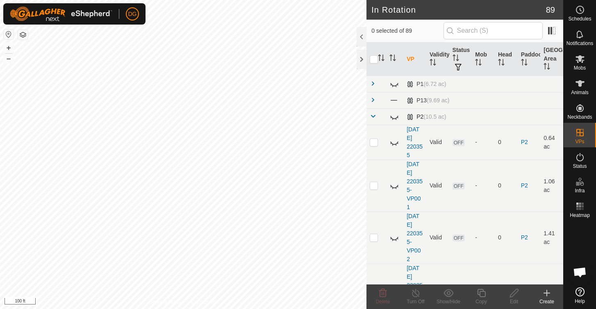
click at [373, 116] on span at bounding box center [372, 116] width 7 height 7
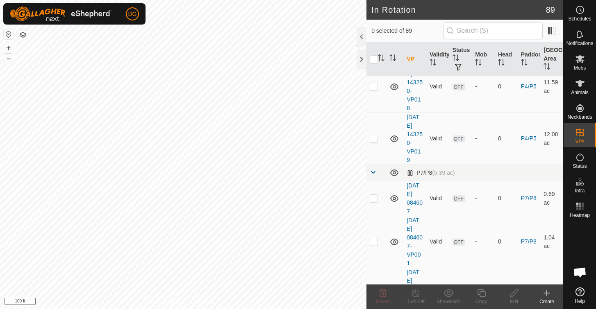
scroll to position [984, 0]
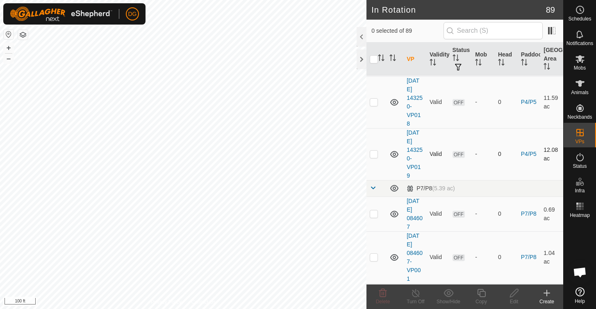
click at [374, 154] on p-checkbox at bounding box center [373, 154] width 8 height 7
checkbox input "true"
click at [483, 294] on icon at bounding box center [481, 293] width 10 height 10
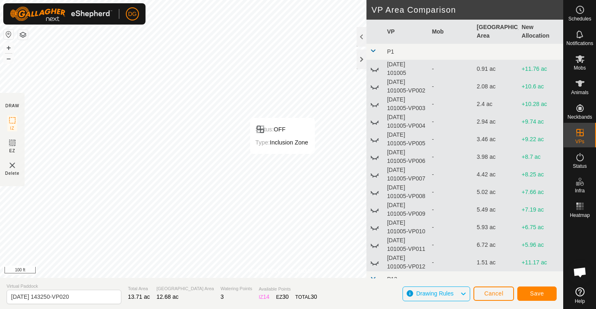
click at [539, 293] on span "Save" at bounding box center [537, 293] width 14 height 7
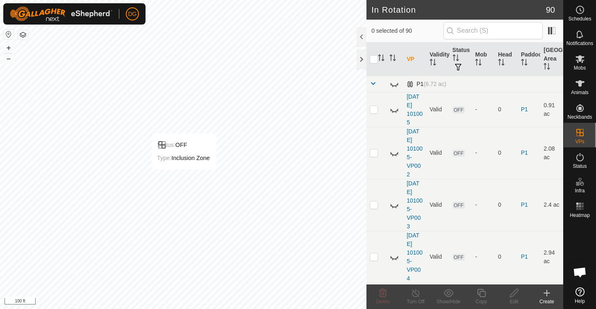
click at [373, 83] on span at bounding box center [372, 83] width 7 height 7
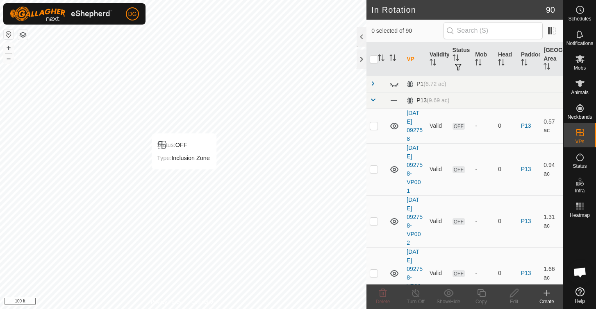
click at [372, 102] on span at bounding box center [372, 100] width 7 height 7
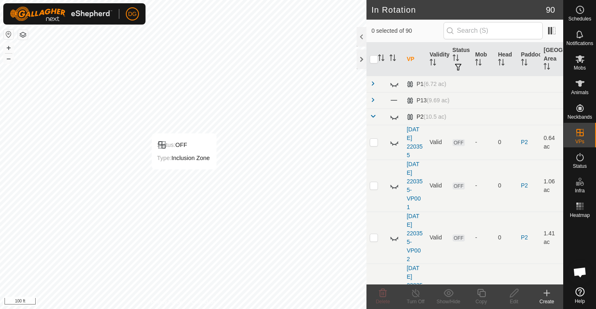
click at [373, 116] on span at bounding box center [372, 116] width 7 height 7
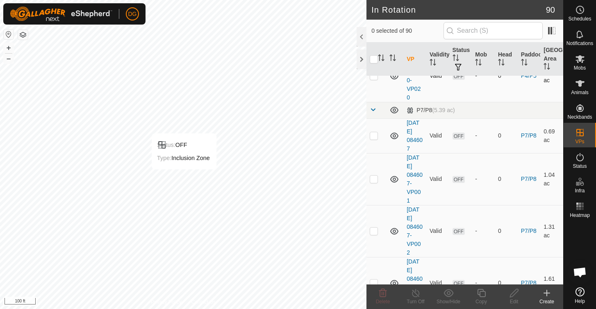
scroll to position [1048, 0]
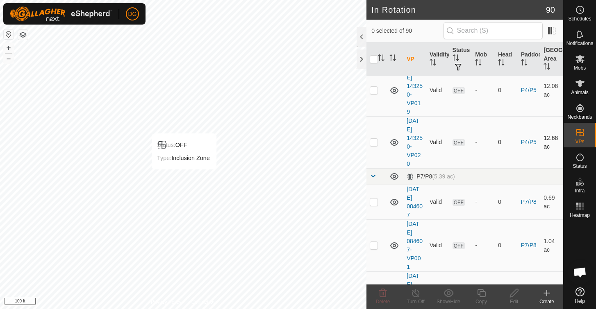
click at [374, 143] on p-checkbox at bounding box center [373, 142] width 8 height 7
checkbox input "true"
click at [480, 295] on icon at bounding box center [481, 293] width 8 height 8
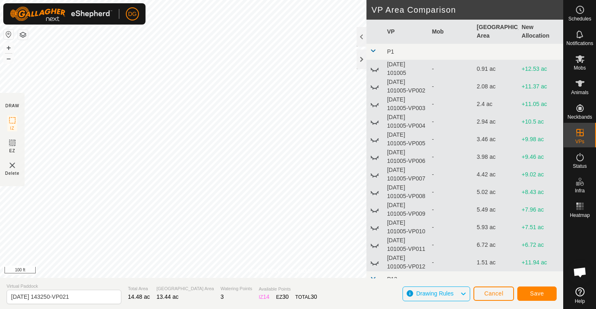
click at [537, 294] on span "Save" at bounding box center [537, 293] width 14 height 7
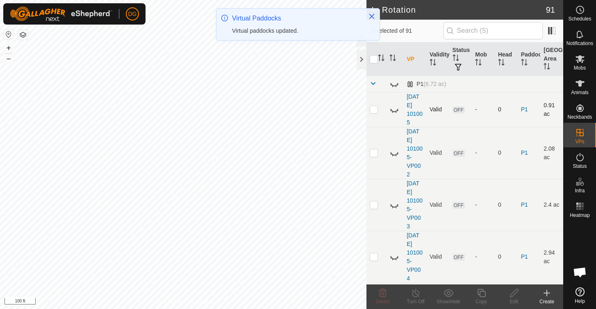
click at [374, 111] on p-checkbox at bounding box center [373, 109] width 8 height 7
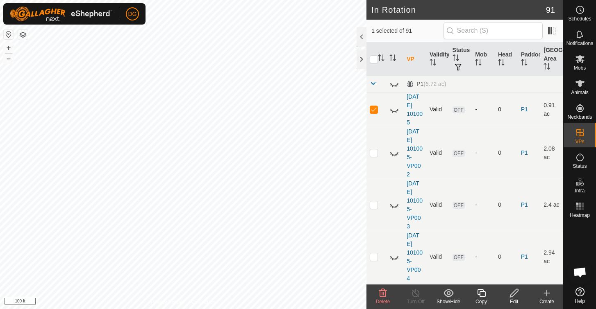
click at [374, 111] on p-checkbox at bounding box center [373, 109] width 8 height 7
checkbox input "false"
click at [372, 84] on span at bounding box center [372, 83] width 7 height 7
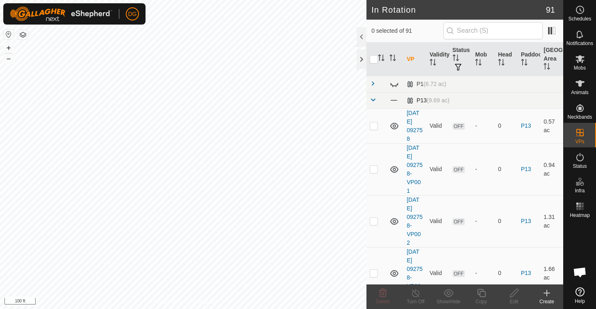
click at [374, 99] on span at bounding box center [372, 100] width 7 height 7
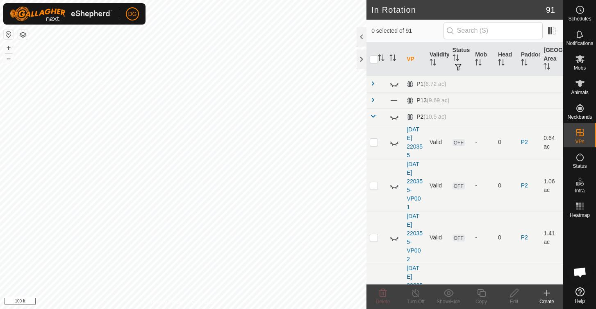
click at [373, 118] on span at bounding box center [372, 116] width 7 height 7
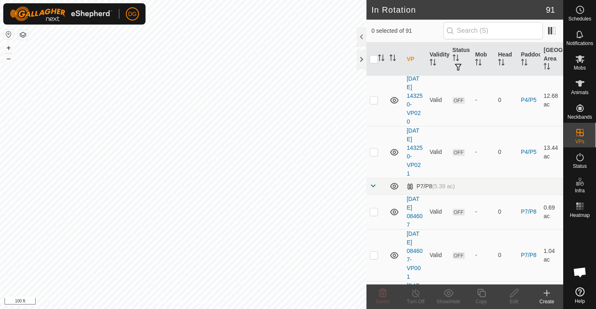
scroll to position [1187, 0]
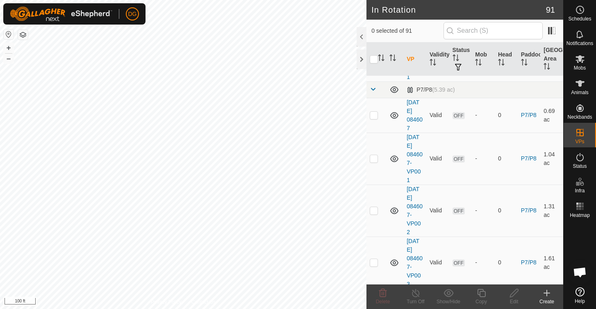
click at [373, 59] on p-checkbox at bounding box center [373, 55] width 8 height 7
checkbox input "true"
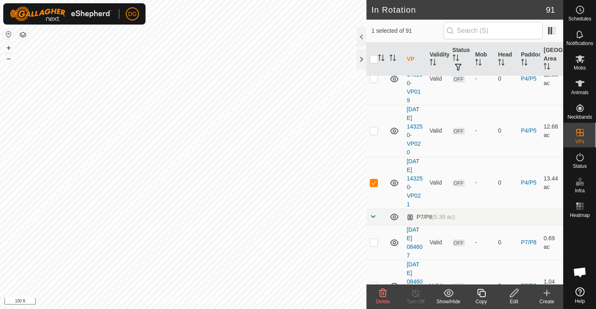
click at [482, 292] on icon at bounding box center [481, 293] width 8 height 8
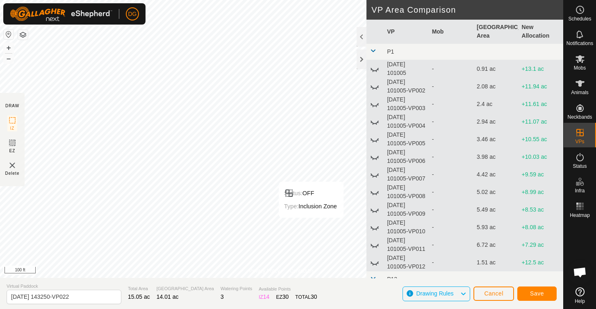
click at [541, 294] on span "Save" at bounding box center [537, 293] width 14 height 7
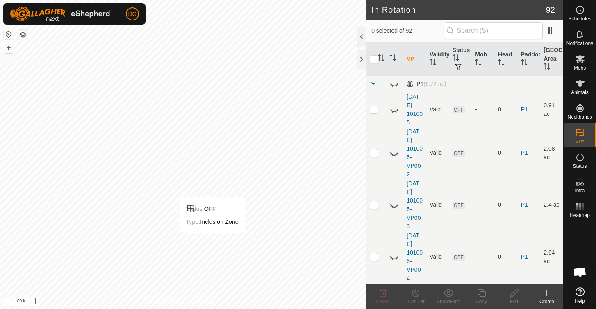
click at [373, 83] on span at bounding box center [372, 83] width 7 height 7
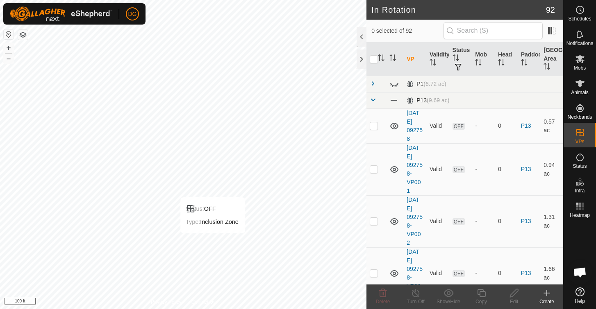
click at [374, 100] on span at bounding box center [372, 100] width 7 height 7
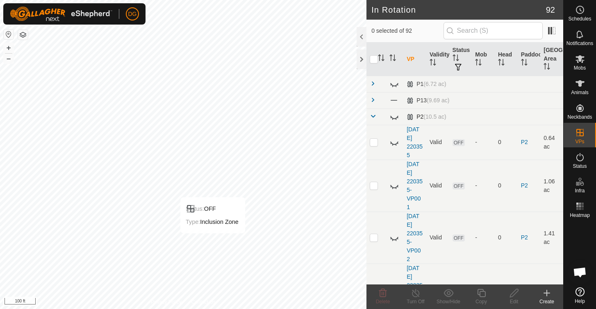
click at [373, 116] on span at bounding box center [372, 116] width 7 height 7
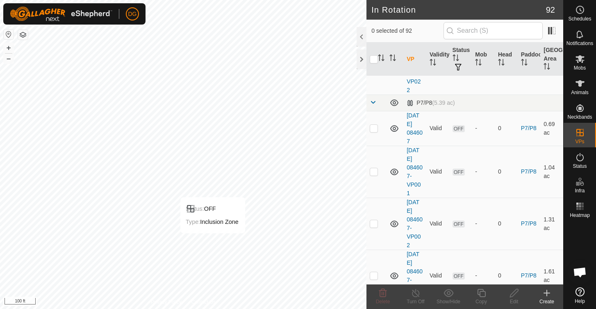
scroll to position [1129, 0]
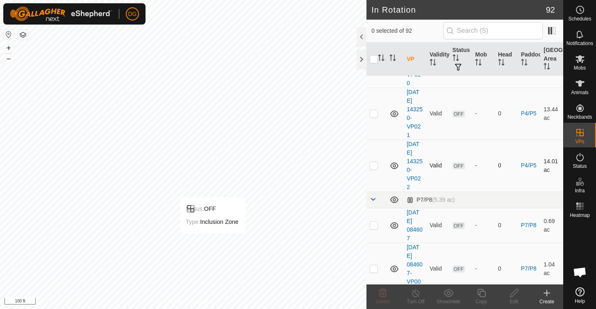
click at [374, 167] on p-checkbox at bounding box center [373, 165] width 8 height 7
checkbox input "true"
click at [483, 292] on icon at bounding box center [481, 293] width 8 height 8
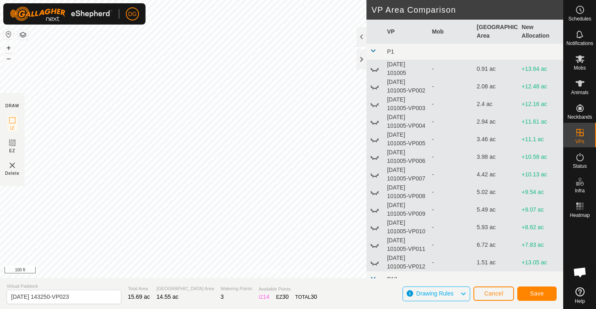
click at [535, 295] on span "Save" at bounding box center [537, 293] width 14 height 7
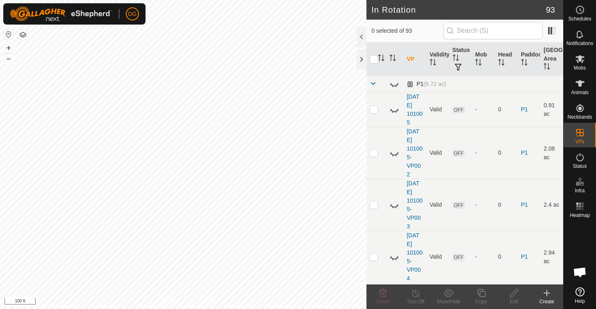
click at [372, 84] on span at bounding box center [372, 83] width 7 height 7
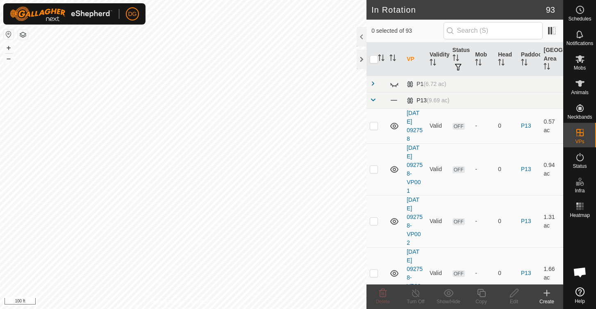
click at [373, 99] on span at bounding box center [372, 100] width 7 height 7
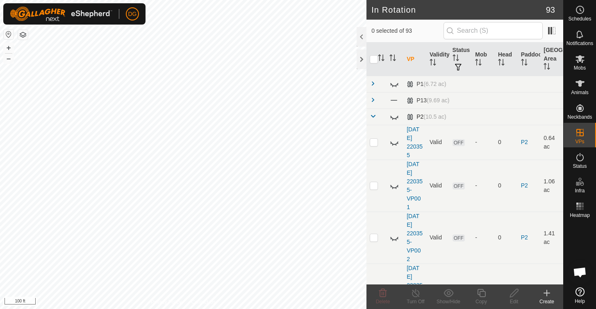
click at [374, 116] on span at bounding box center [372, 116] width 7 height 7
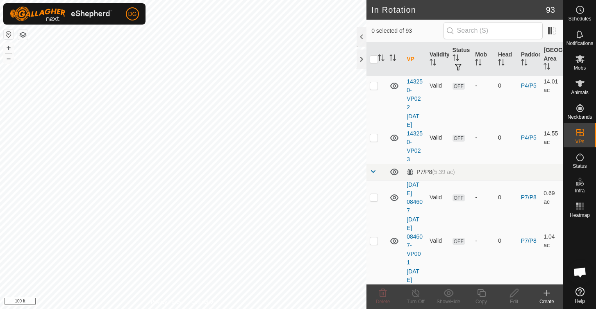
scroll to position [1178, 0]
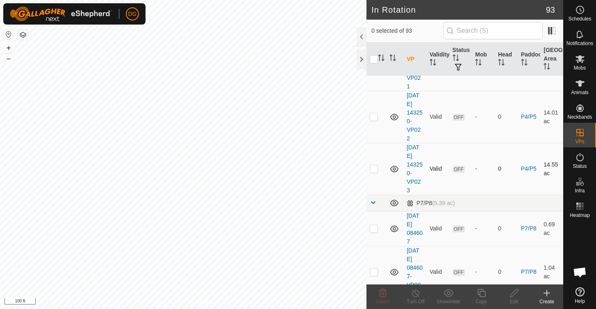
click at [374, 167] on p-checkbox at bounding box center [373, 168] width 8 height 7
checkbox input "true"
click at [482, 293] on icon at bounding box center [481, 293] width 10 height 10
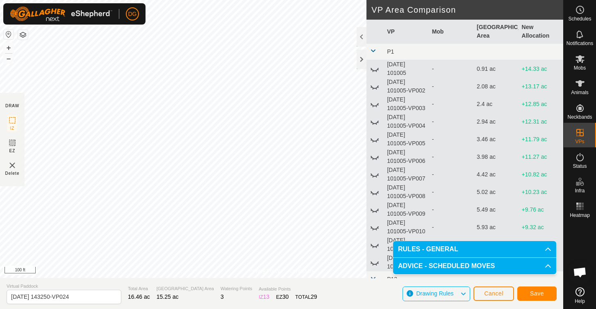
click at [536, 291] on span "Save" at bounding box center [537, 293] width 14 height 7
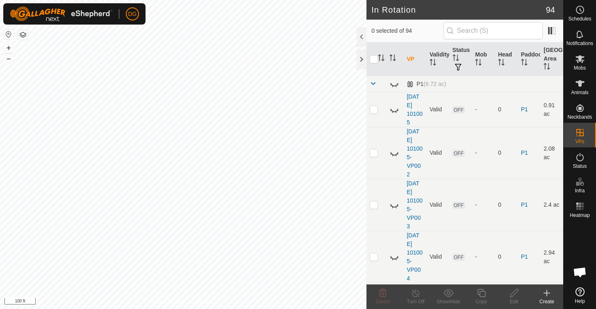
click at [372, 84] on span at bounding box center [372, 83] width 7 height 7
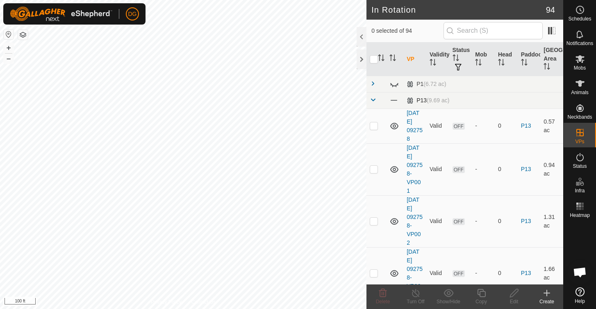
click at [372, 100] on span at bounding box center [372, 100] width 7 height 7
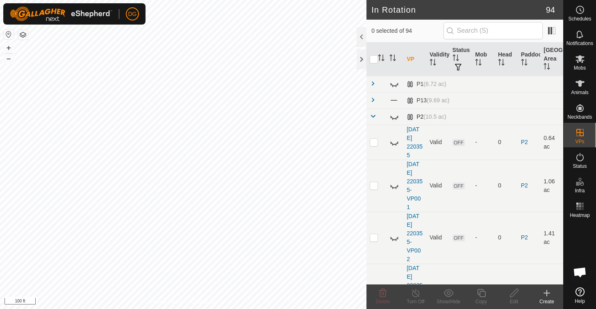
click at [373, 116] on span at bounding box center [372, 116] width 7 height 7
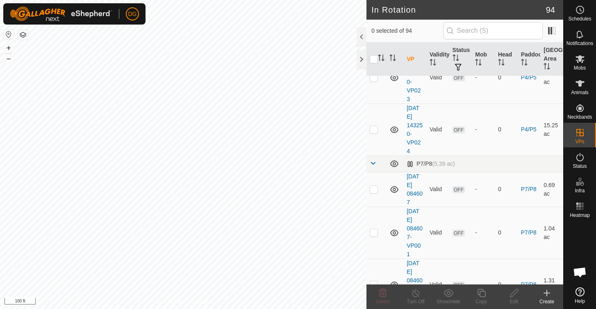
scroll to position [1268, 0]
click at [375, 133] on p-checkbox at bounding box center [373, 130] width 8 height 7
checkbox input "true"
click at [484, 293] on icon at bounding box center [481, 293] width 10 height 10
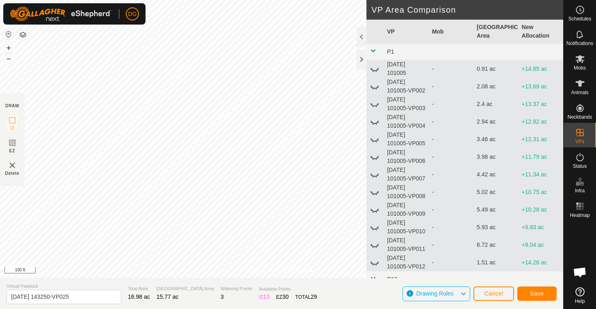
click at [539, 293] on span "Save" at bounding box center [537, 293] width 14 height 7
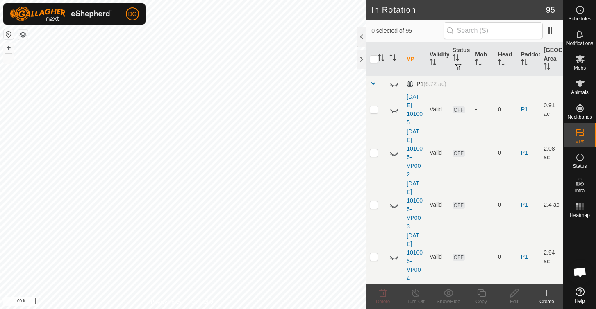
click at [374, 84] on span at bounding box center [372, 83] width 7 height 7
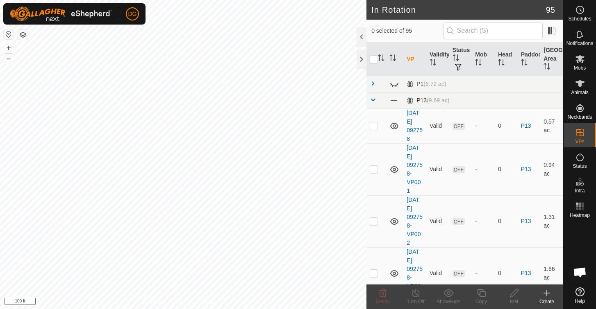
click at [373, 100] on span at bounding box center [372, 100] width 7 height 7
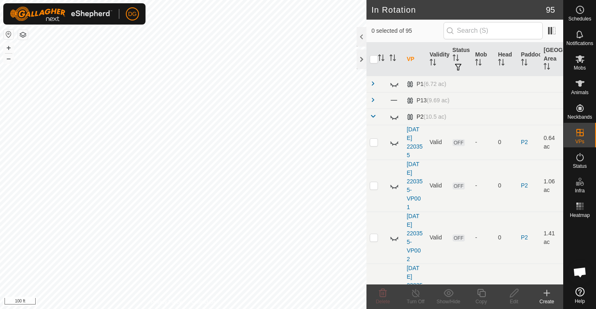
click at [373, 116] on span at bounding box center [372, 116] width 7 height 7
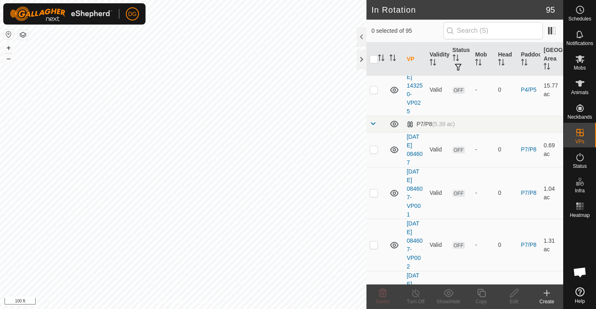
scroll to position [1360, 0]
click at [372, 91] on p-checkbox at bounding box center [373, 90] width 8 height 7
checkbox input "true"
click at [480, 291] on icon at bounding box center [481, 293] width 10 height 10
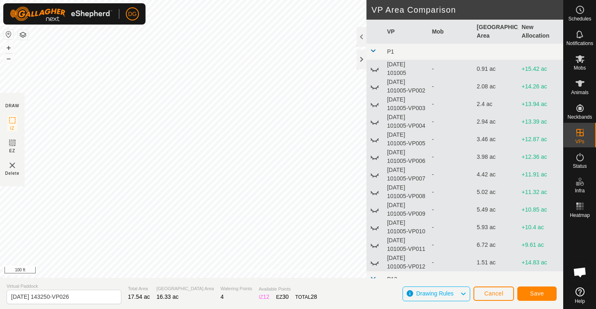
click at [541, 292] on span "Save" at bounding box center [537, 293] width 14 height 7
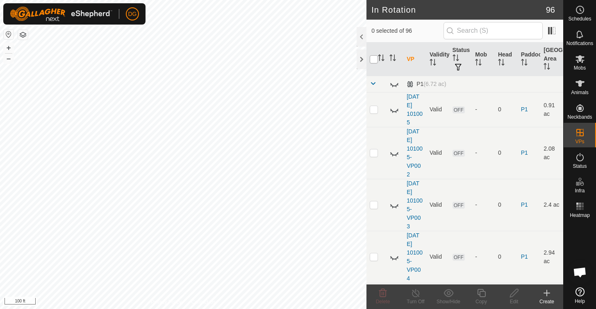
click at [374, 61] on input "checkbox" at bounding box center [373, 59] width 8 height 8
checkbox input "true"
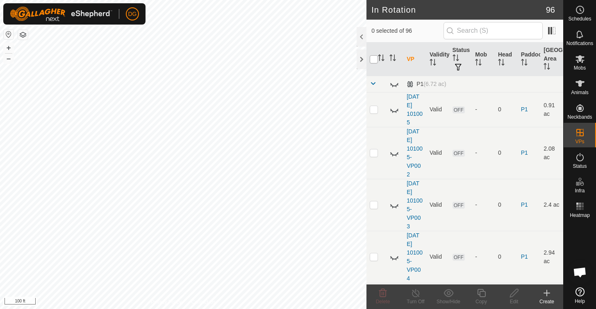
checkbox input "true"
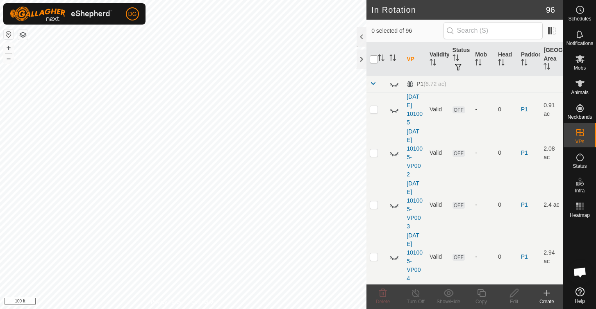
checkbox input "true"
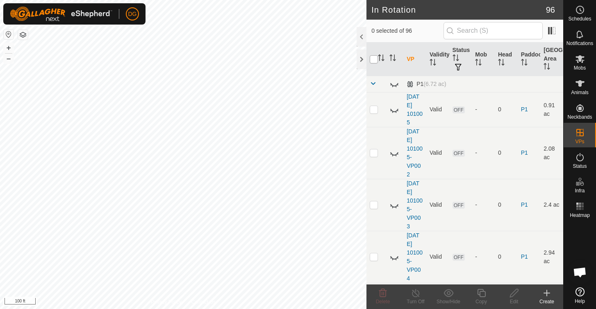
checkbox input "true"
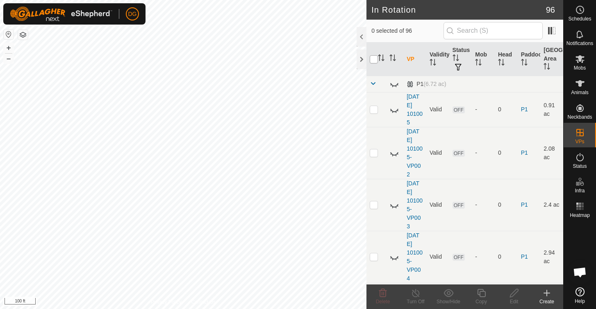
checkbox input "true"
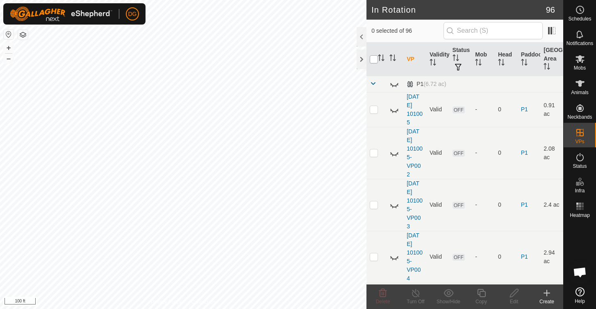
checkbox input "true"
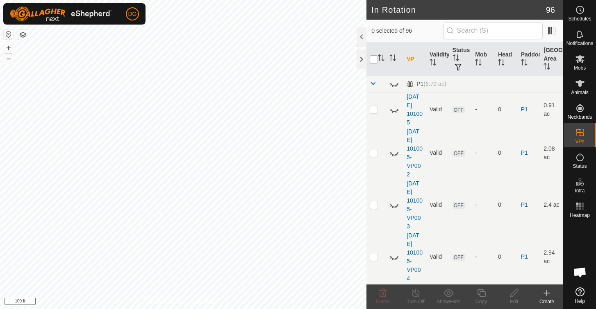
checkbox input "true"
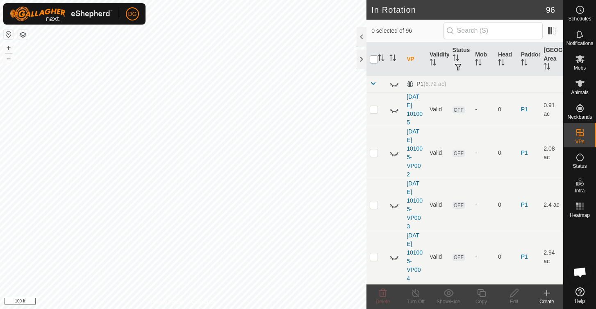
checkbox input "true"
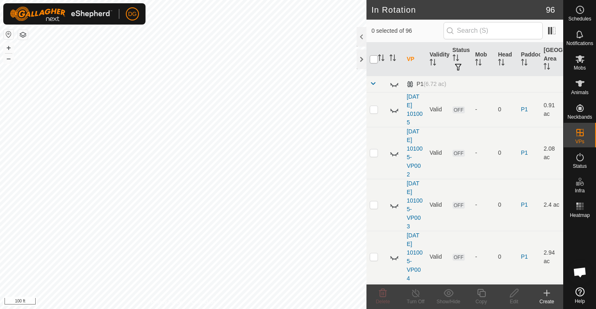
checkbox input "true"
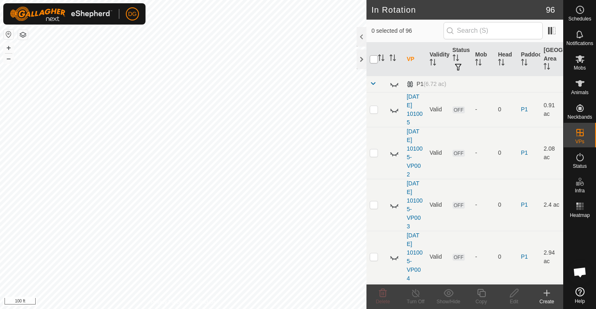
checkbox input "true"
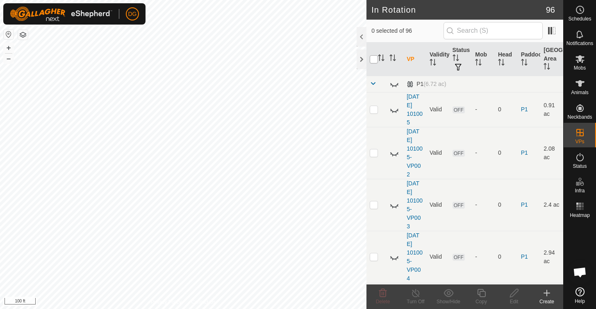
checkbox input "true"
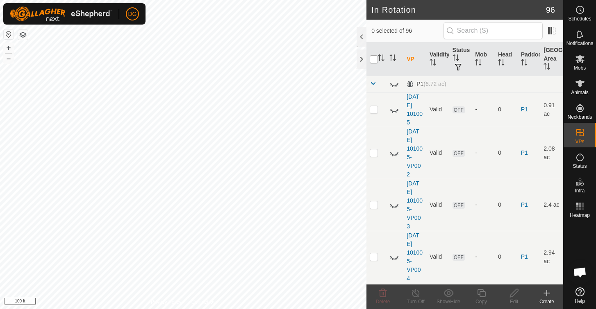
checkbox input "true"
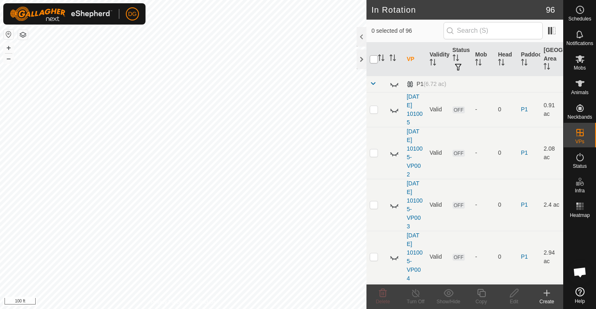
checkbox input "true"
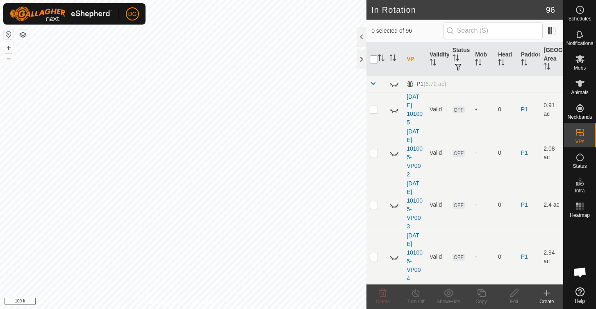
checkbox input "true"
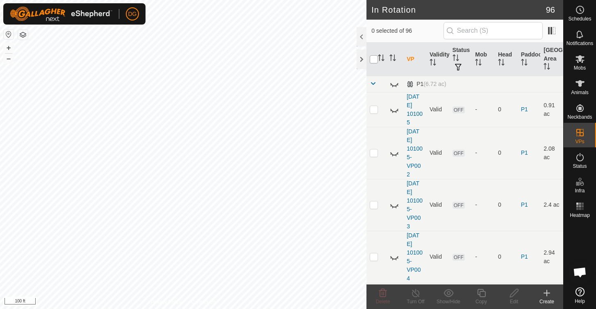
checkbox input "true"
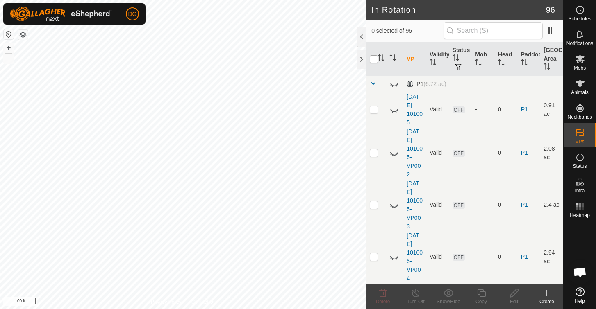
checkbox input "true"
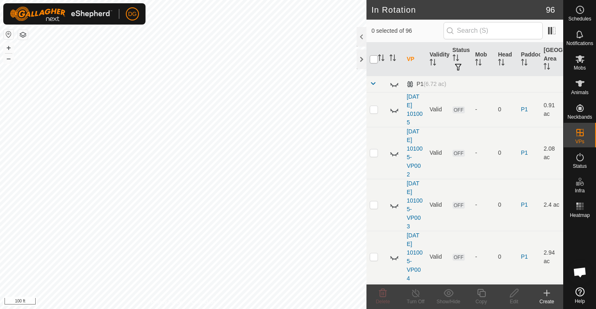
checkbox input "true"
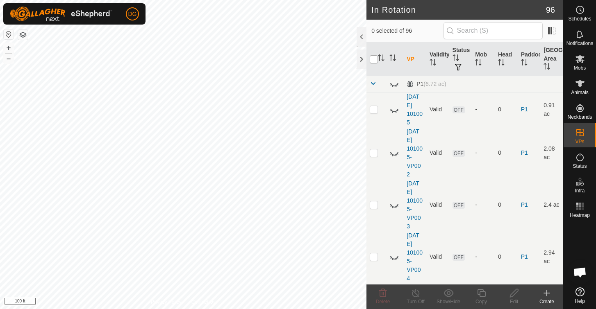
checkbox input "true"
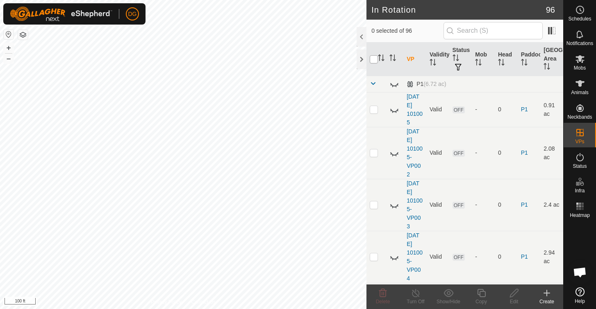
checkbox input "true"
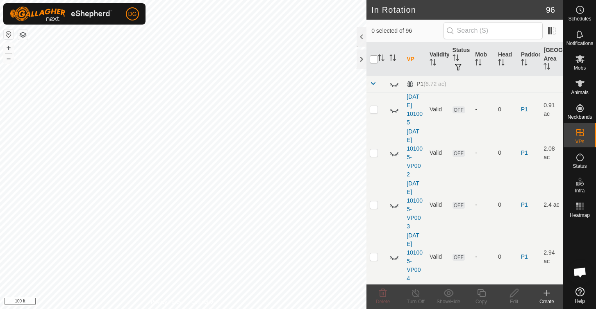
checkbox input "true"
click at [374, 61] on input "checkbox" at bounding box center [373, 59] width 8 height 8
checkbox input "false"
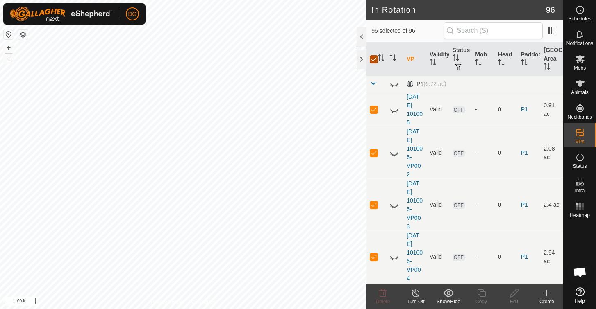
checkbox input "false"
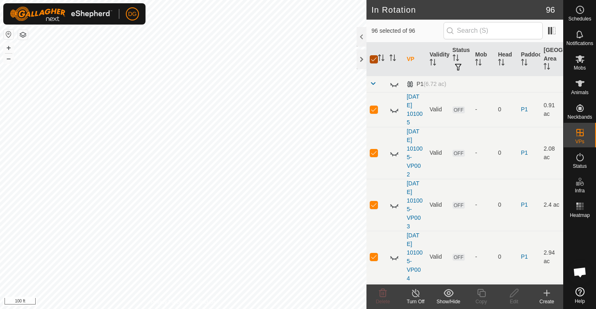
checkbox input "false"
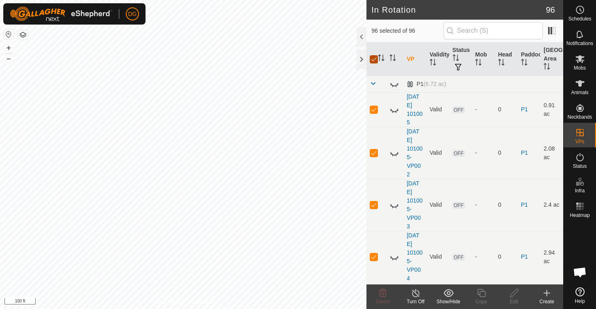
checkbox input "false"
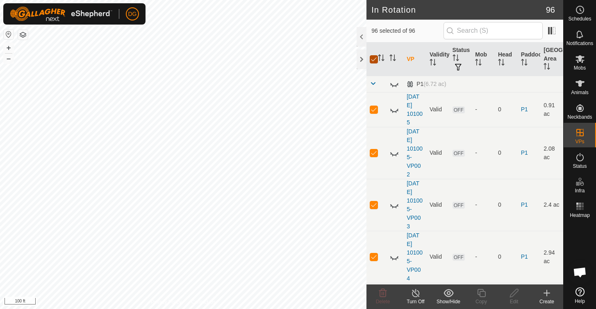
checkbox input "false"
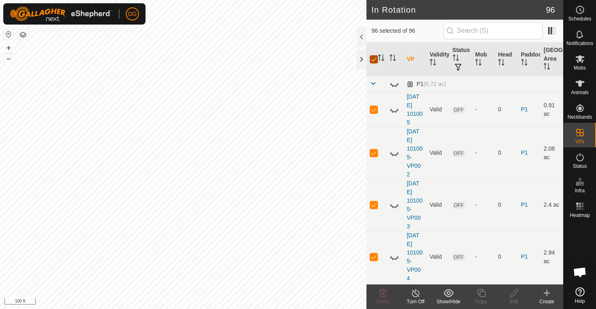
checkbox input "false"
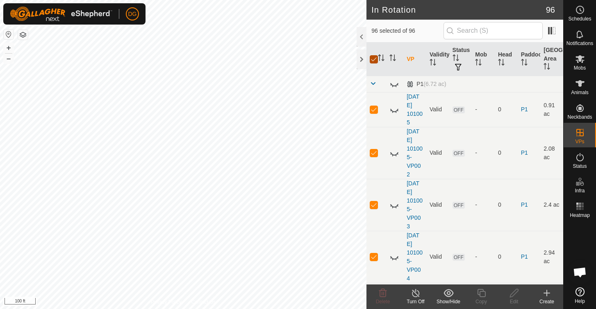
checkbox input "false"
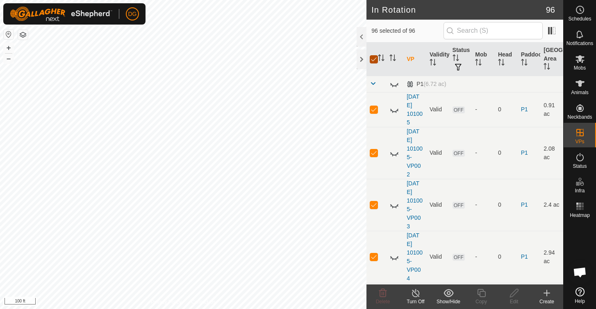
checkbox input "false"
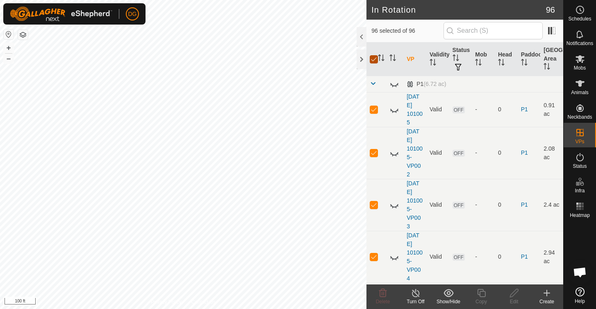
checkbox input "false"
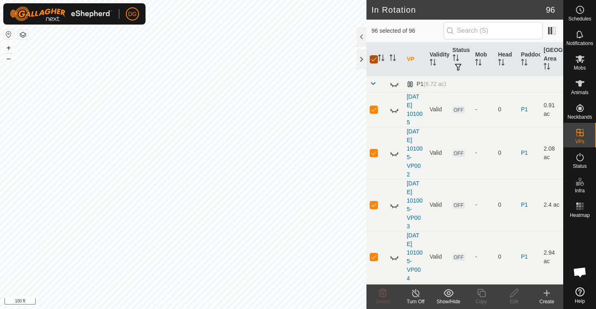
checkbox input "false"
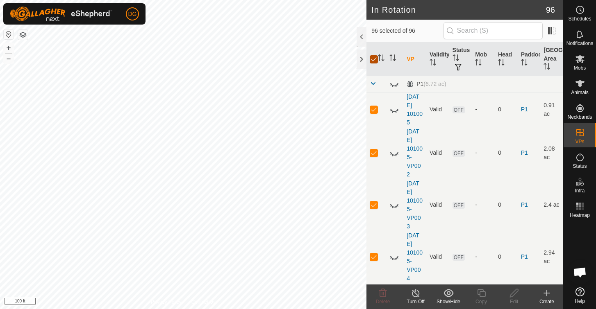
checkbox input "false"
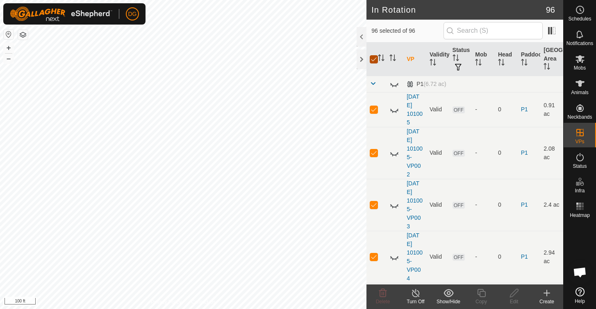
checkbox input "false"
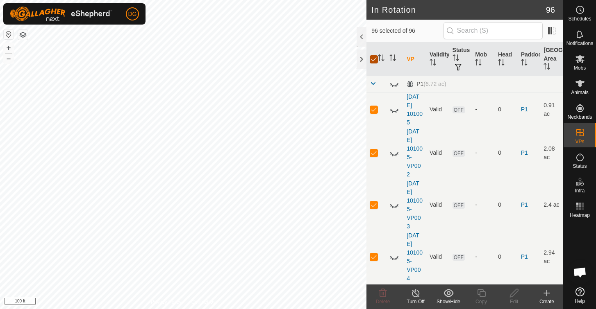
checkbox input "false"
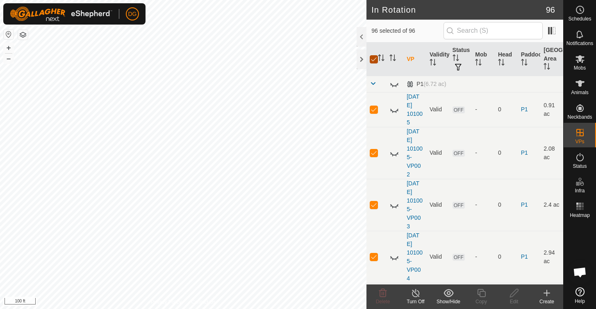
checkbox input "false"
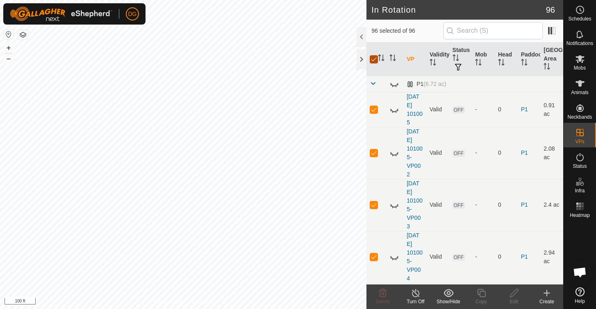
checkbox input "false"
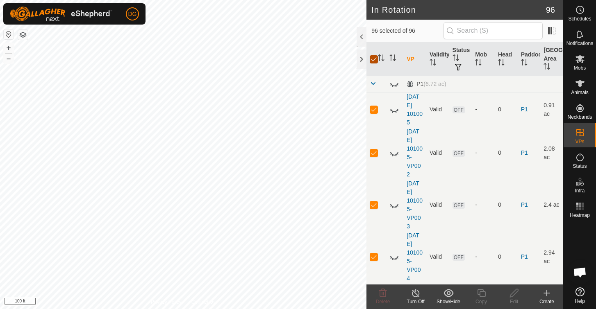
checkbox input "false"
click at [372, 84] on span at bounding box center [372, 83] width 7 height 7
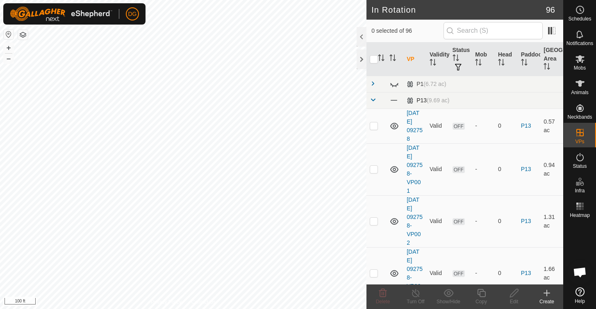
click at [372, 100] on span at bounding box center [372, 100] width 7 height 7
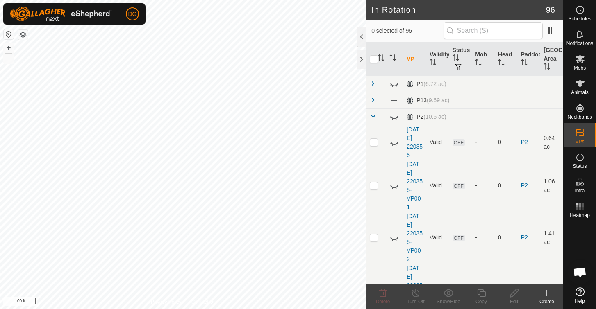
click at [373, 116] on span at bounding box center [372, 116] width 7 height 7
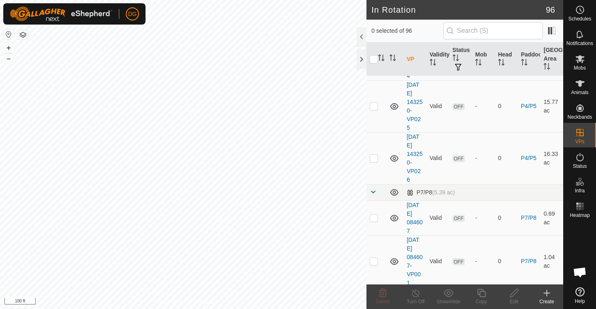
scroll to position [1342, 0]
click at [374, 159] on p-checkbox at bounding box center [373, 160] width 8 height 7
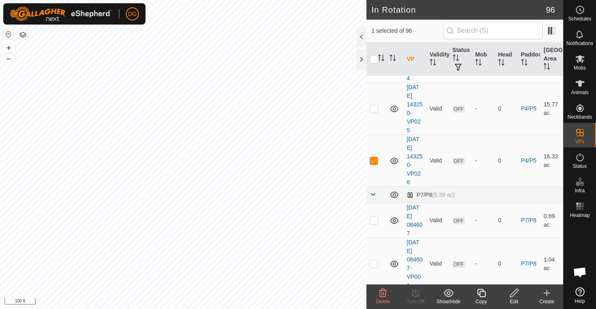
click at [481, 294] on icon at bounding box center [481, 293] width 10 height 10
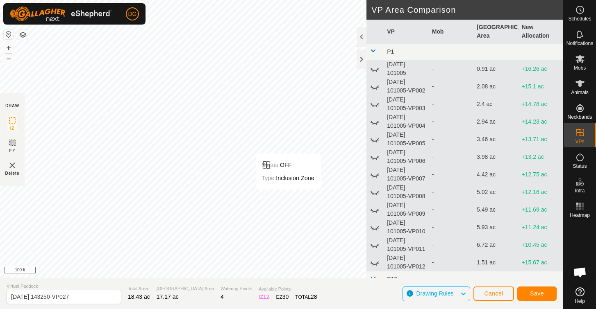
click at [538, 292] on span "Save" at bounding box center [537, 293] width 14 height 7
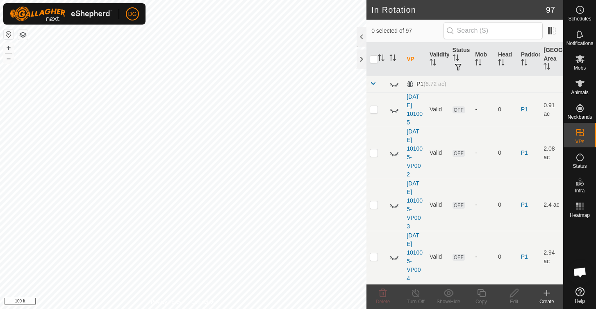
click at [372, 84] on span at bounding box center [372, 83] width 7 height 7
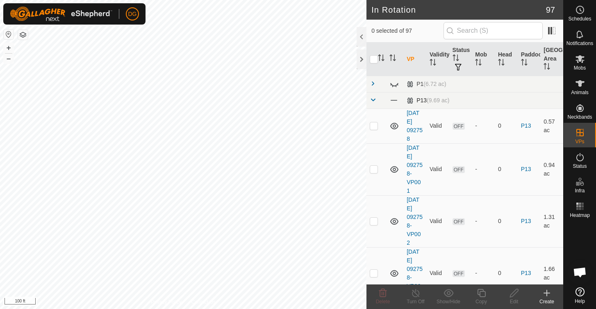
click at [373, 100] on span at bounding box center [372, 100] width 7 height 7
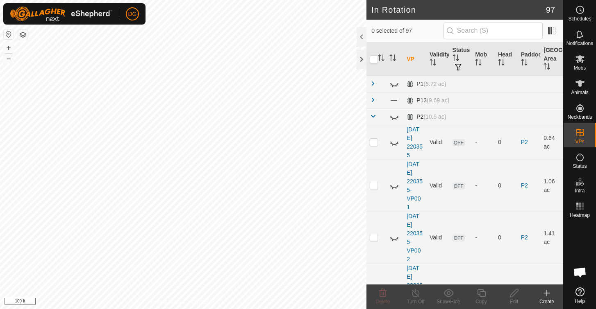
click at [373, 116] on span at bounding box center [372, 116] width 7 height 7
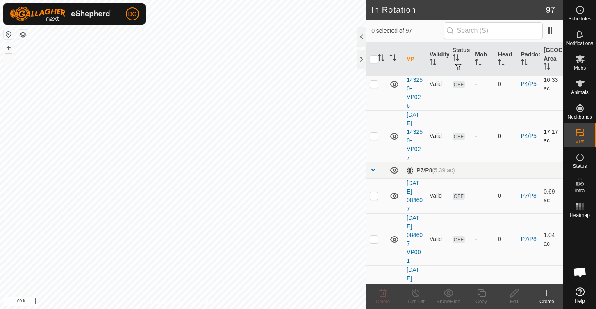
scroll to position [1472, 0]
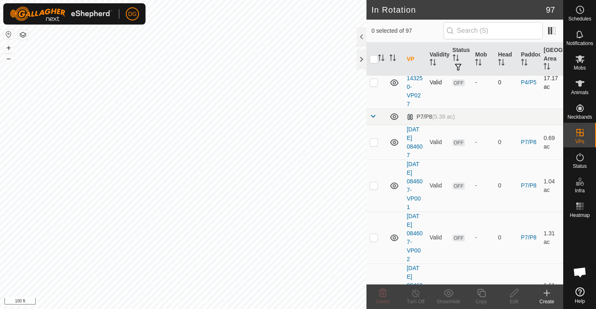
click at [375, 82] on p-checkbox at bounding box center [373, 82] width 8 height 7
click at [484, 294] on icon at bounding box center [481, 293] width 10 height 10
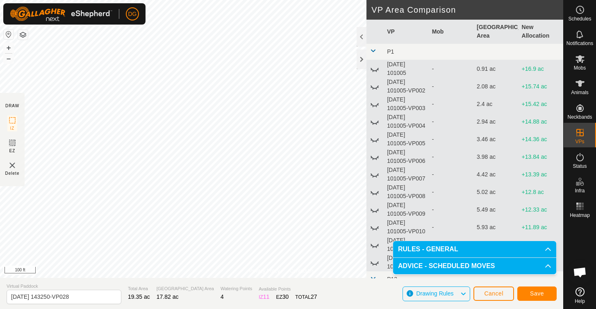
click at [534, 293] on span "Save" at bounding box center [537, 293] width 14 height 7
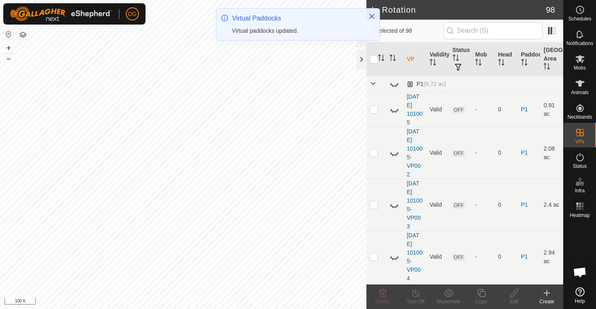
click at [374, 84] on span at bounding box center [372, 83] width 7 height 7
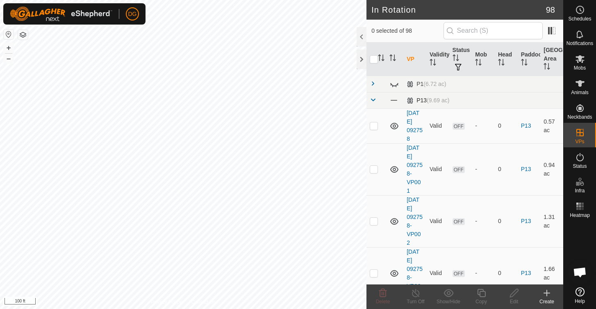
click at [372, 100] on span at bounding box center [372, 100] width 7 height 7
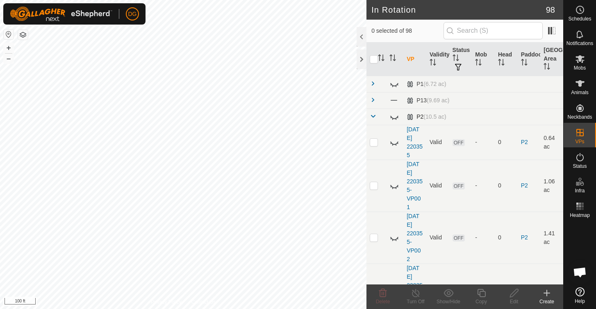
click at [373, 116] on span at bounding box center [372, 116] width 7 height 7
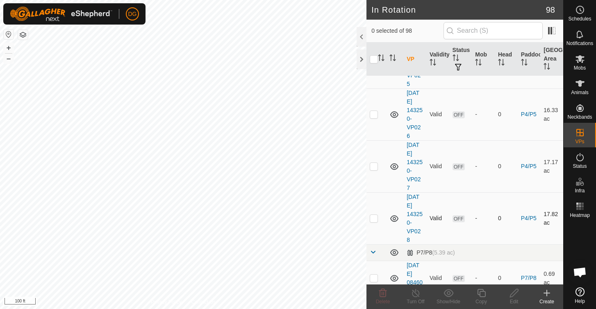
scroll to position [1387, 0]
click at [374, 221] on p-checkbox at bounding box center [373, 219] width 8 height 7
click at [483, 294] on icon at bounding box center [481, 293] width 10 height 10
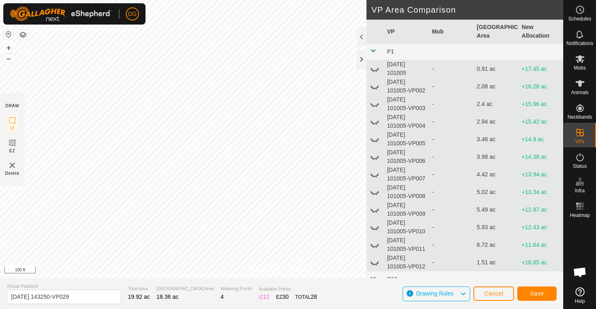
click at [536, 295] on span "Save" at bounding box center [537, 293] width 14 height 7
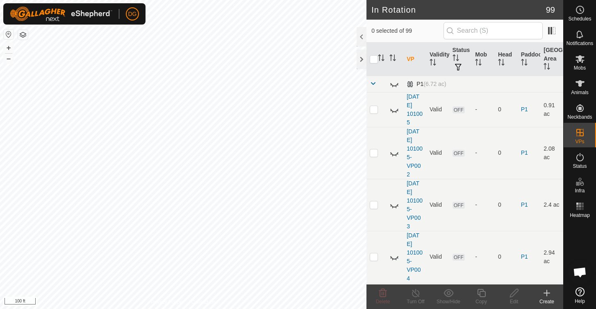
click at [373, 84] on span at bounding box center [372, 83] width 7 height 7
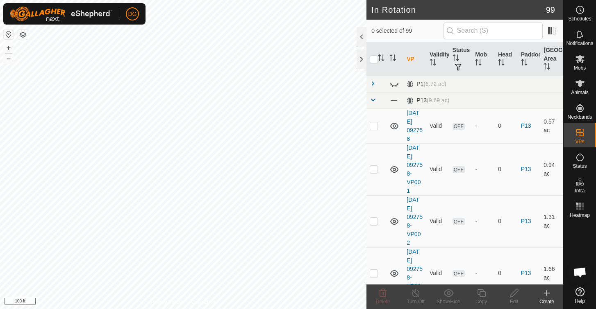
click at [372, 102] on span at bounding box center [372, 100] width 7 height 7
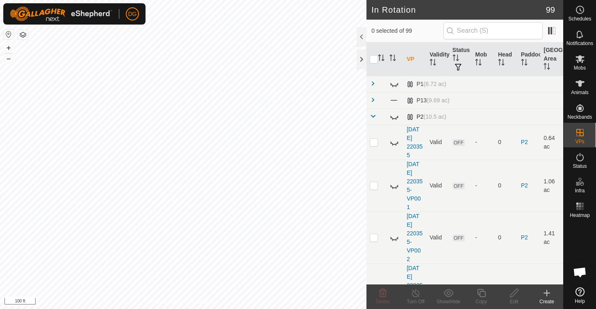
click at [373, 116] on span at bounding box center [372, 116] width 7 height 7
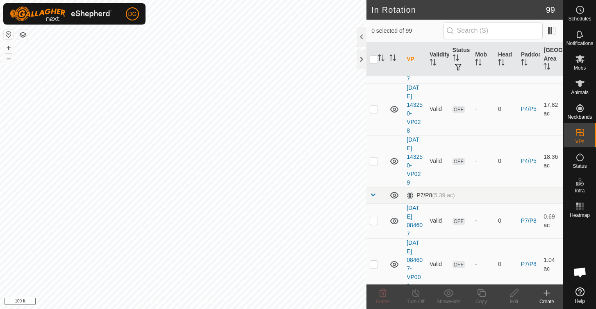
scroll to position [1498, 0]
click at [374, 160] on p-checkbox at bounding box center [373, 160] width 8 height 7
click at [480, 292] on icon at bounding box center [481, 293] width 8 height 8
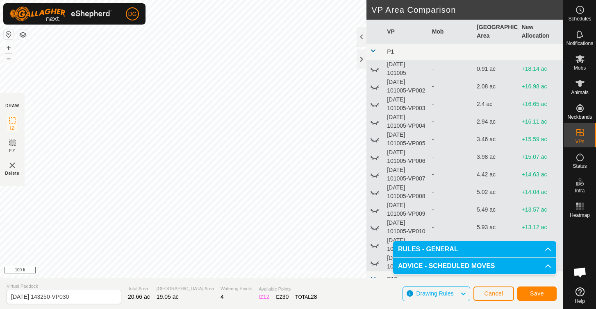
click at [539, 294] on span "Save" at bounding box center [537, 293] width 14 height 7
